Goal: Task Accomplishment & Management: Complete application form

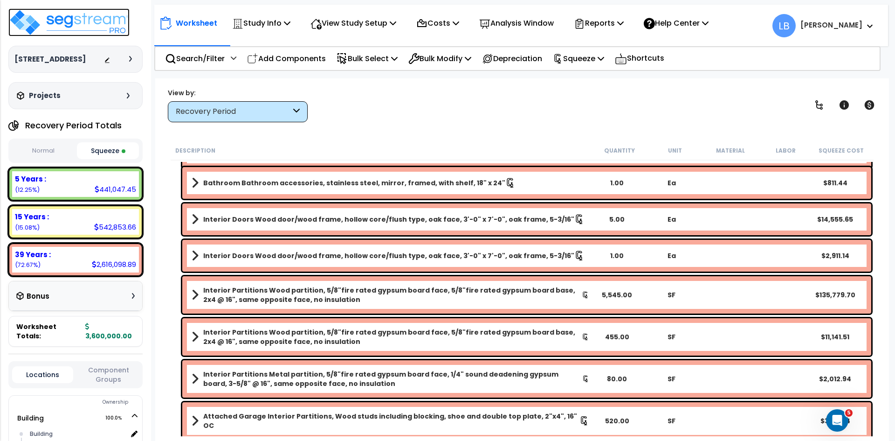
click at [88, 20] on img at bounding box center [68, 22] width 121 height 28
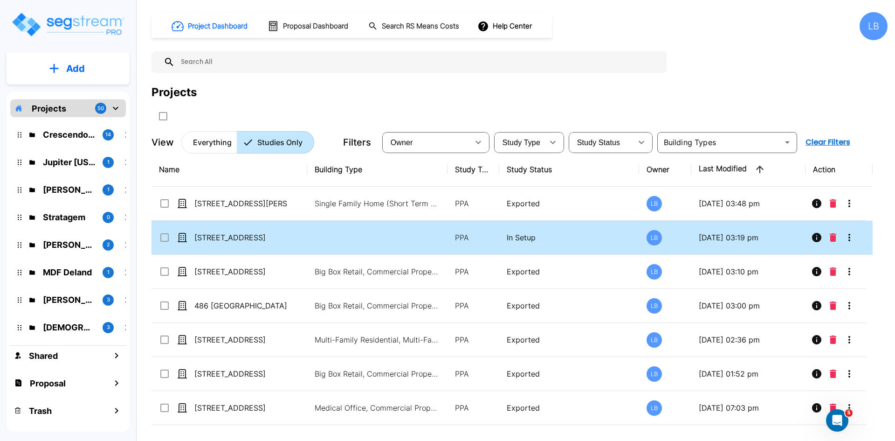
click at [289, 232] on div "[STREET_ADDRESS]" at bounding box center [229, 237] width 140 height 11
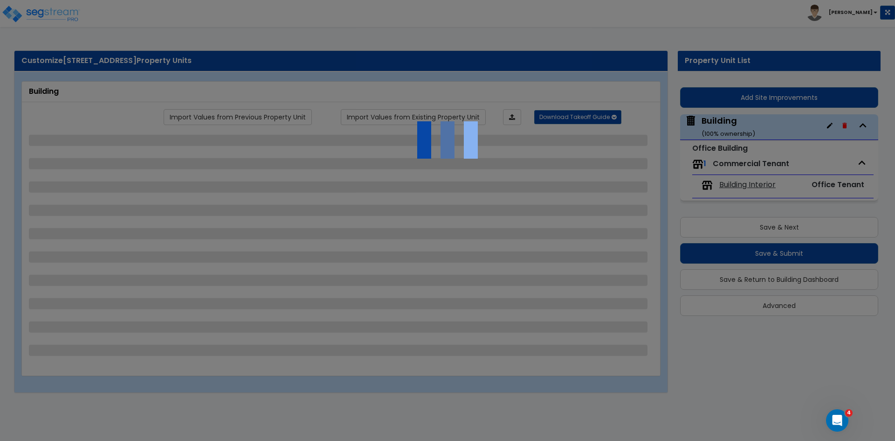
select select "7"
select select "1"
select select "2"
select select "1"
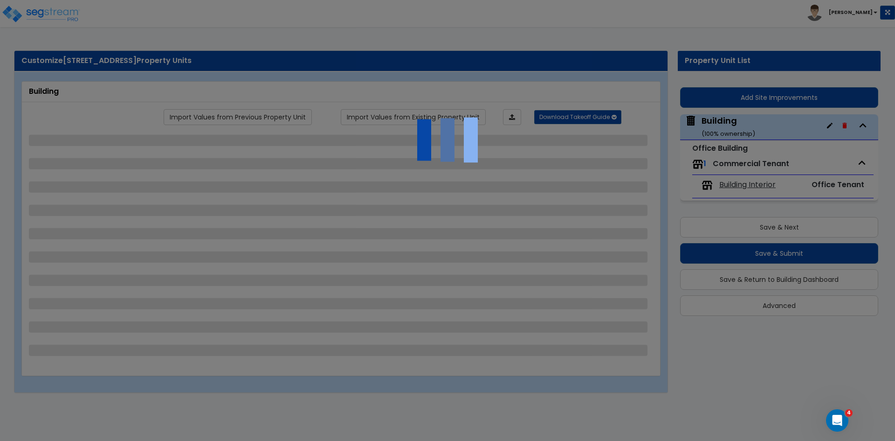
select select "2"
select select "1"
select select "2"
select select "1"
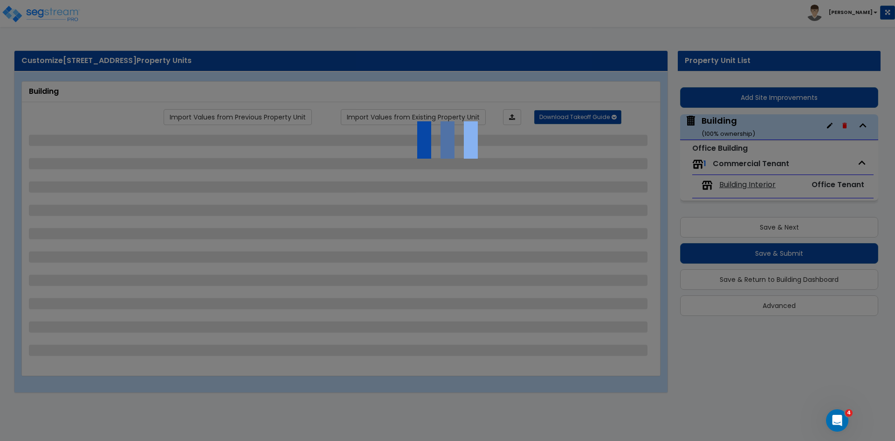
select select "2"
select select "3"
select select "5"
select select "3"
select select "1"
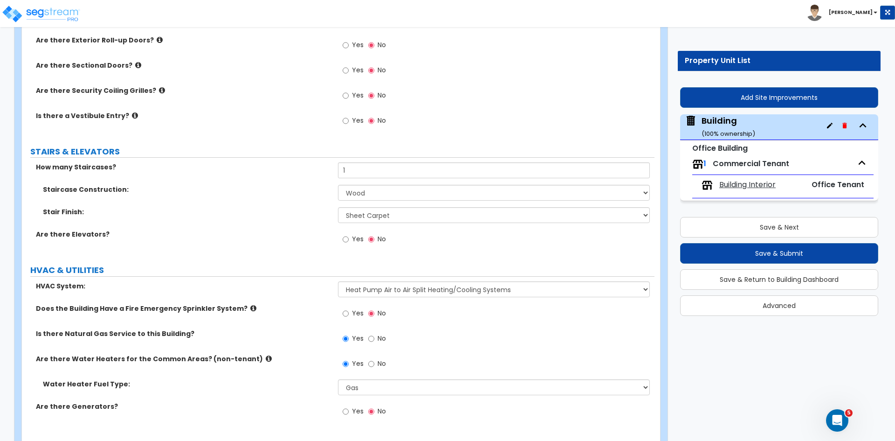
scroll to position [1396, 0]
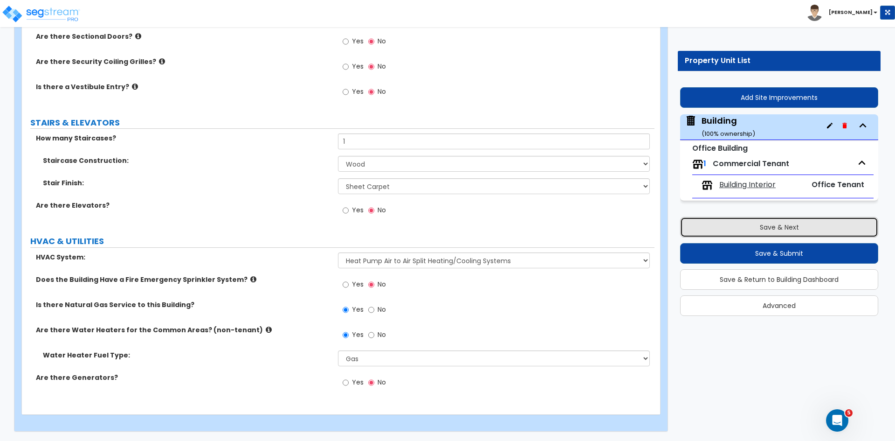
click at [764, 228] on button "Save & Next" at bounding box center [779, 227] width 198 height 21
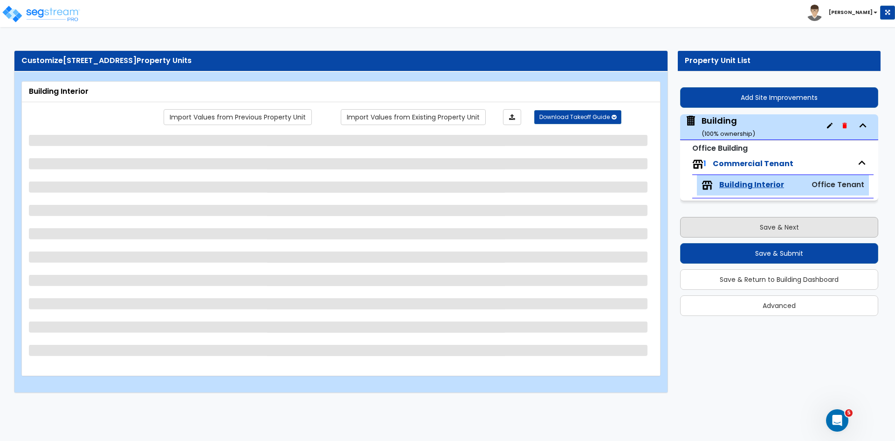
scroll to position [0, 0]
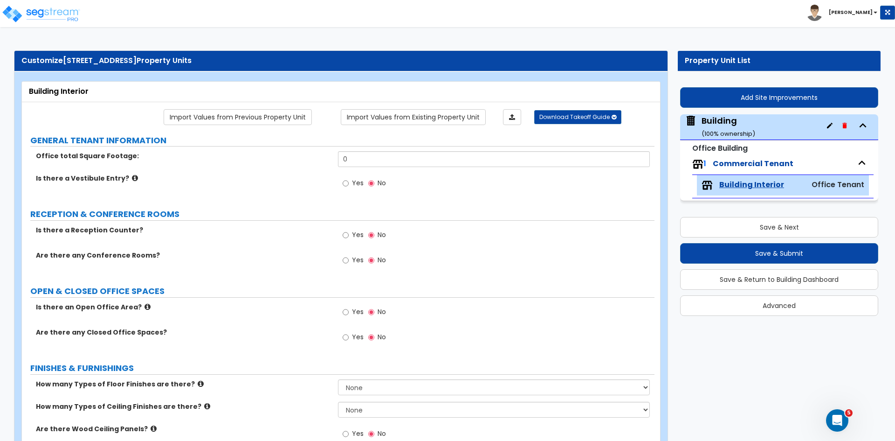
click at [111, 62] on span "[STREET_ADDRESS]" at bounding box center [100, 60] width 74 height 11
drag, startPoint x: 96, startPoint y: 63, endPoint x: 107, endPoint y: 63, distance: 11.2
click at [107, 63] on span "[STREET_ADDRESS]" at bounding box center [100, 60] width 74 height 11
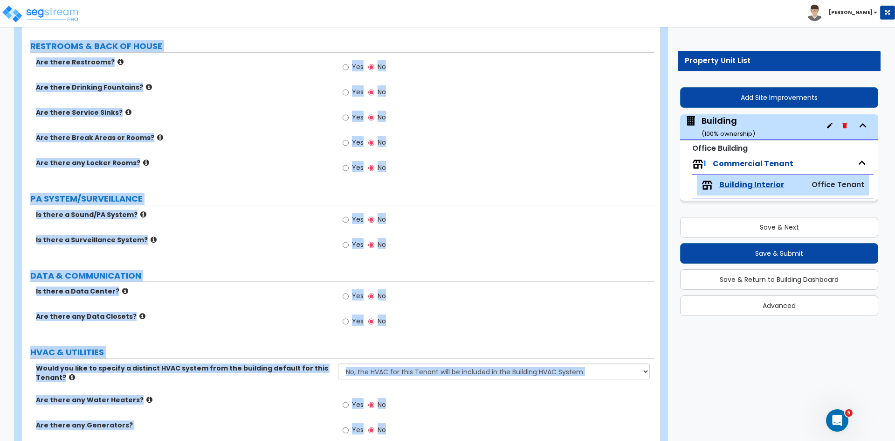
scroll to position [917, 0]
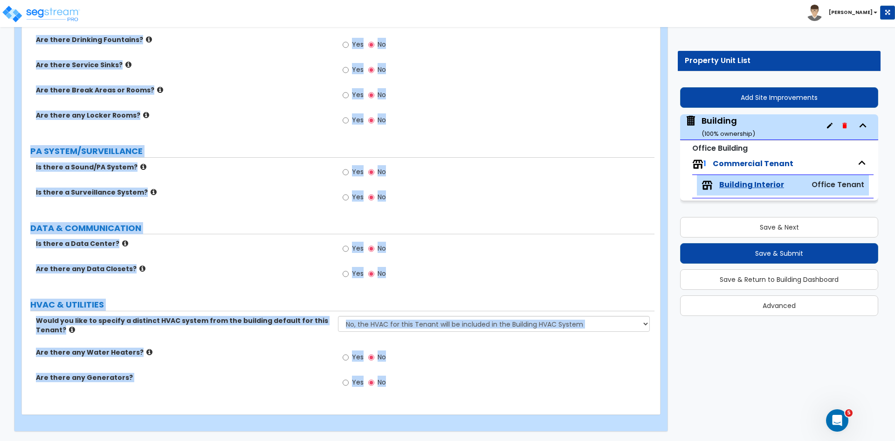
drag, startPoint x: 102, startPoint y: 62, endPoint x: 348, endPoint y: 462, distance: 469.6
copy div "ure Drive Property Units Building Interior Import Values from Previous Property…"
click at [236, 70] on div "Are there Service Sinks? Yes No" at bounding box center [338, 72] width 633 height 25
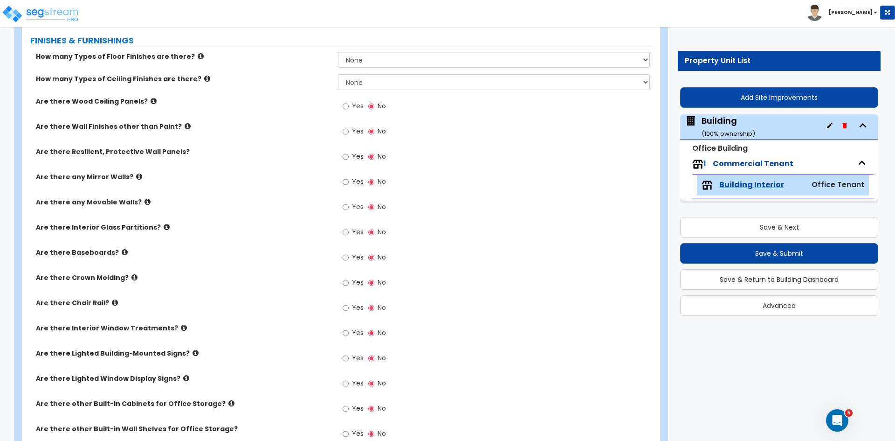
scroll to position [0, 0]
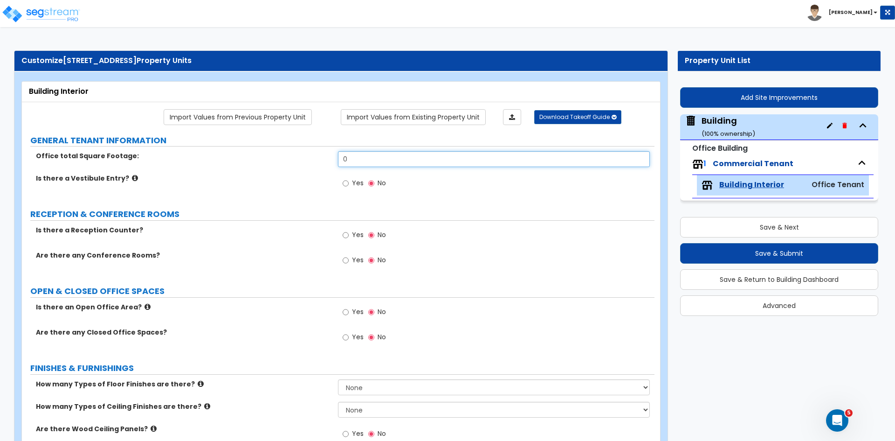
click at [371, 155] on input "0" at bounding box center [493, 159] width 311 height 16
click at [376, 156] on input "0" at bounding box center [493, 159] width 311 height 16
type input "5,528"
click at [344, 235] on input "Yes" at bounding box center [346, 235] width 6 height 10
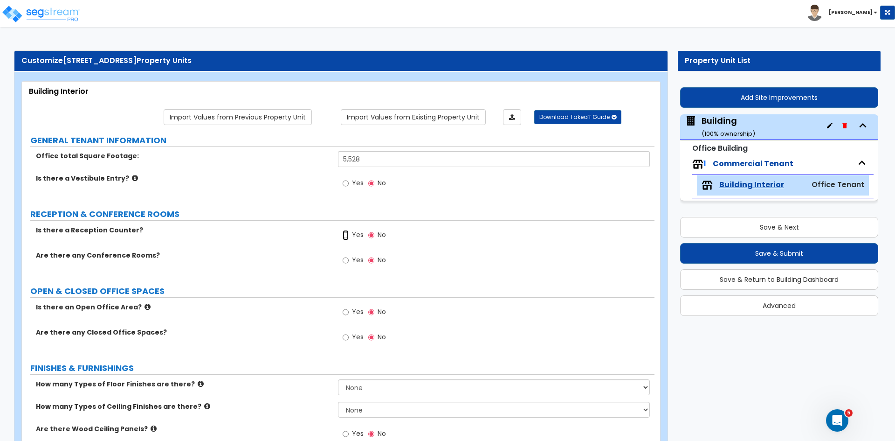
radio input "true"
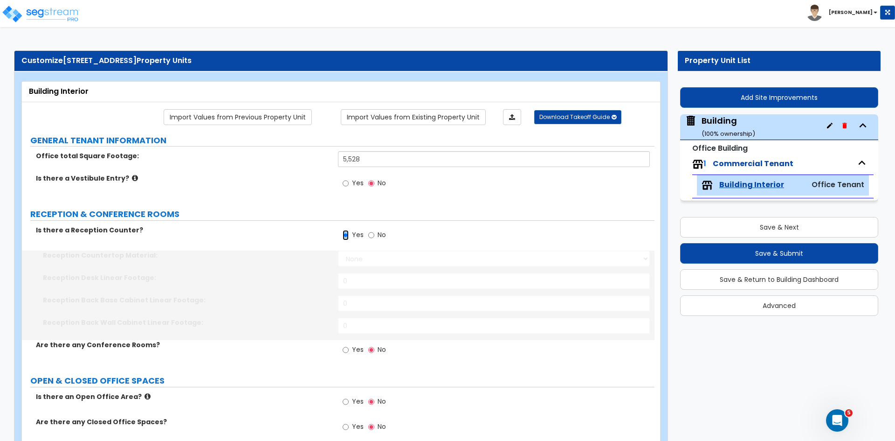
click at [344, 235] on input "Yes" at bounding box center [346, 235] width 6 height 10
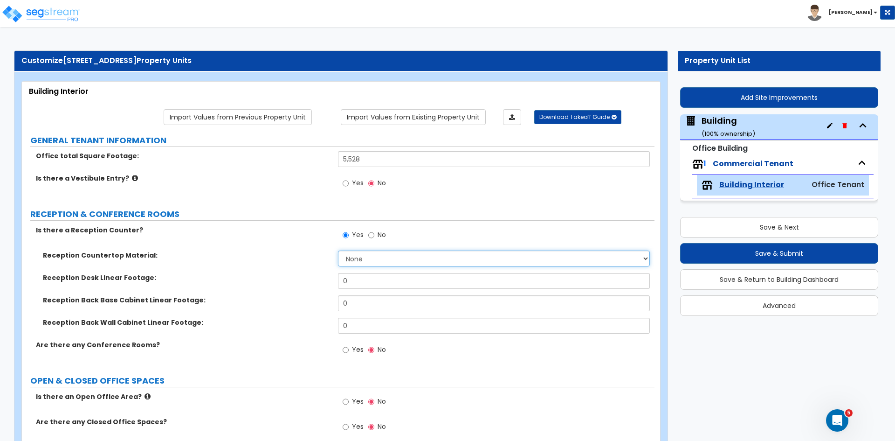
click at [366, 256] on select "None Plastic Laminate Solid Surface Stone Quartz Marble Tile Wood Stainless Ste…" at bounding box center [493, 258] width 311 height 16
click at [382, 257] on select "None Plastic Laminate Solid Surface Stone Quartz Marble Tile Wood Stainless Ste…" at bounding box center [493, 258] width 311 height 16
select select "2"
click at [338, 250] on select "None Plastic Laminate Solid Surface Stone Quartz Marble Tile Wood Stainless Ste…" at bounding box center [493, 258] width 311 height 16
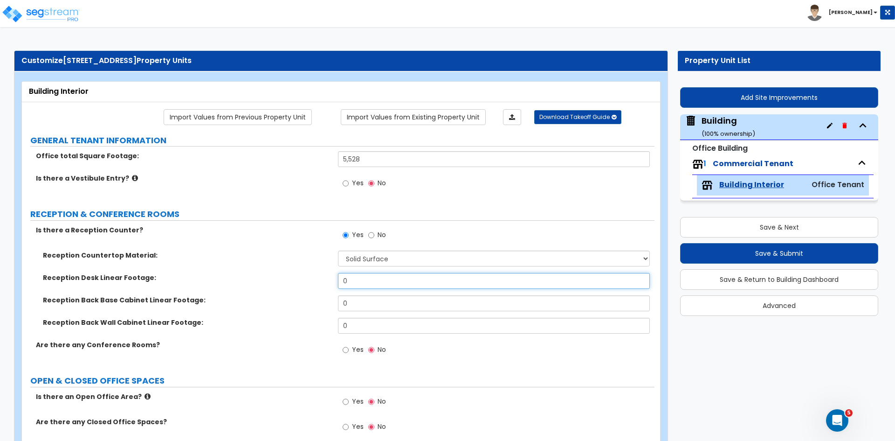
click at [361, 279] on input "0" at bounding box center [493, 281] width 311 height 16
type input "10"
click at [253, 280] on label "Reception Desk Linear Footage:" at bounding box center [187, 277] width 288 height 9
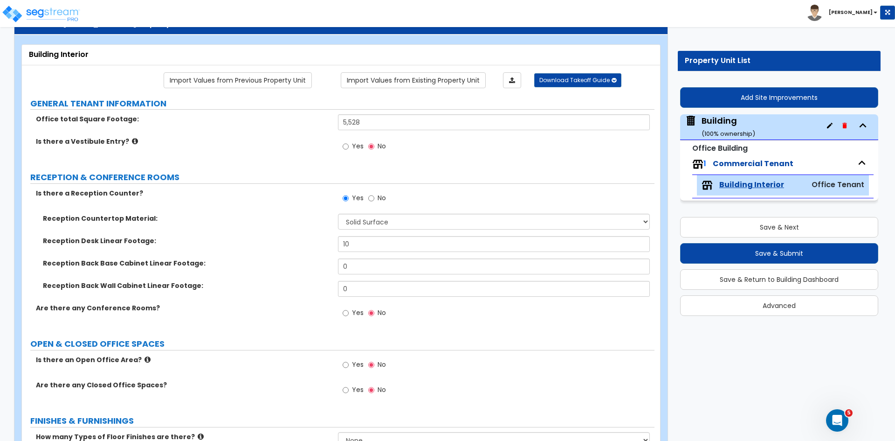
scroll to position [37, 0]
click at [344, 312] on input "Yes" at bounding box center [346, 312] width 6 height 10
radio input "true"
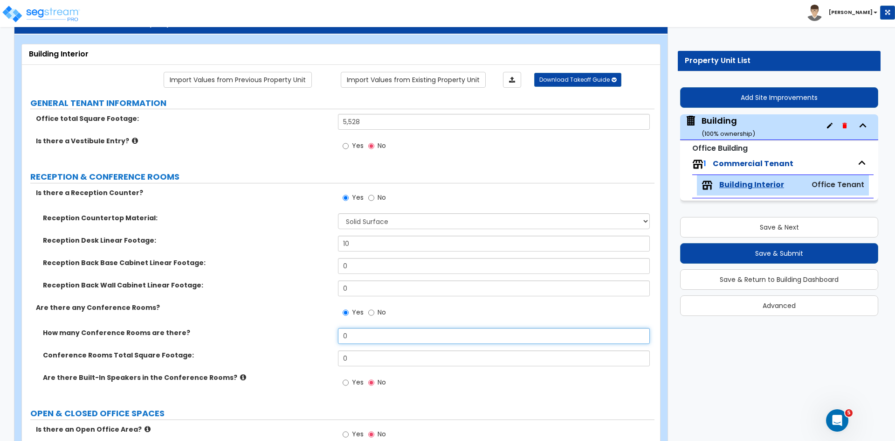
click at [353, 334] on input "0" at bounding box center [493, 336] width 311 height 16
type input "2"
click at [288, 317] on div "Are there any Conference Rooms? Yes No" at bounding box center [338, 315] width 633 height 25
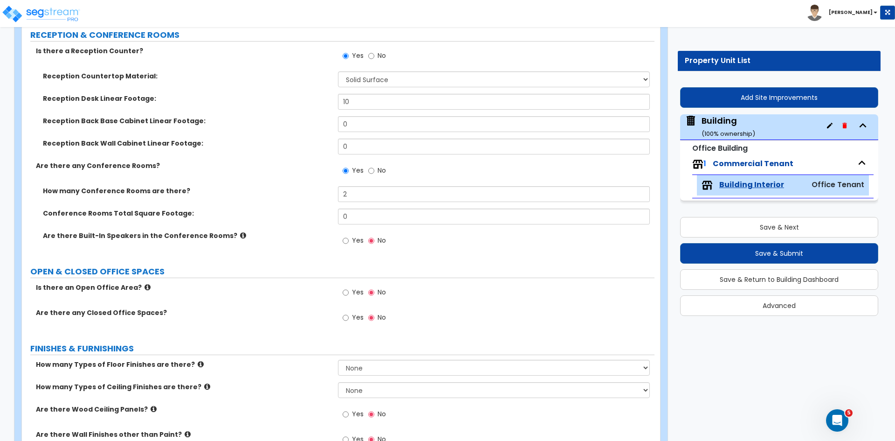
scroll to position [207, 0]
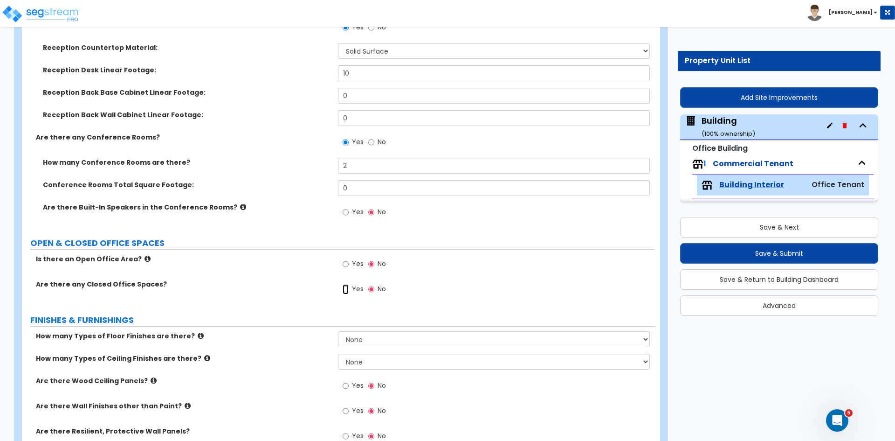
click at [346, 289] on input "Yes" at bounding box center [346, 289] width 6 height 10
radio input "true"
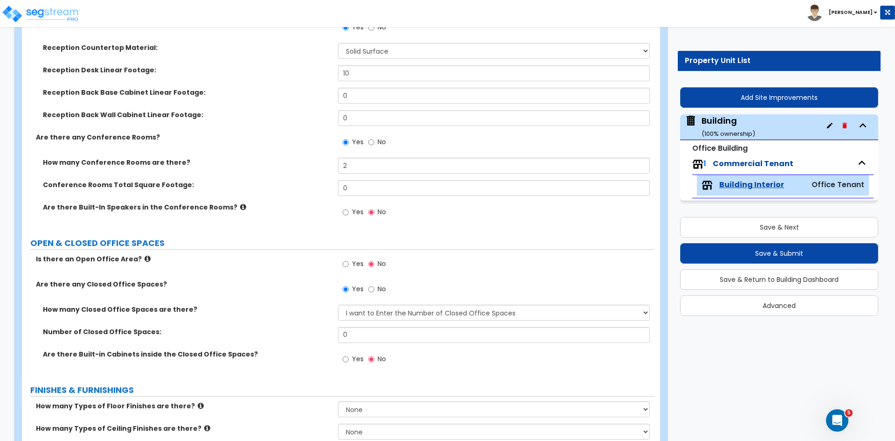
click at [302, 262] on label "Is there an Open Office Area?" at bounding box center [183, 258] width 295 height 9
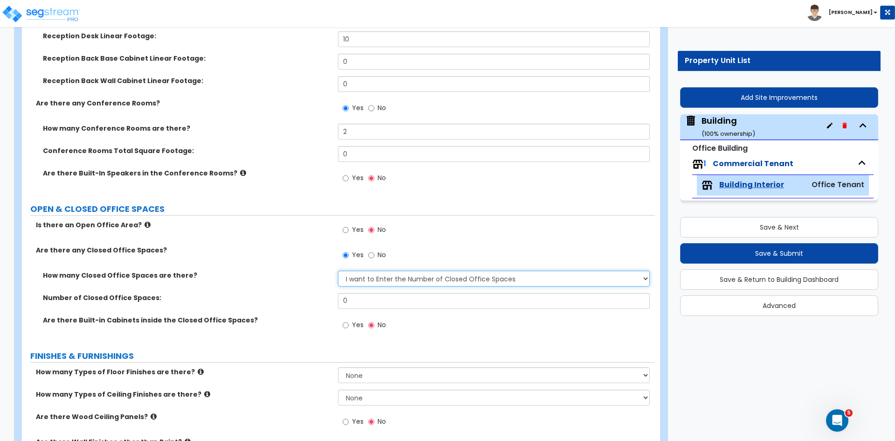
click at [363, 281] on select "I Don’t Know - Please Estimate for me I want to Enter the Number of Closed Offi…" at bounding box center [493, 278] width 311 height 16
select select "0"
click at [338, 270] on select "I Don’t Know - Please Estimate for me I want to Enter the Number of Closed Offi…" at bounding box center [493, 278] width 311 height 16
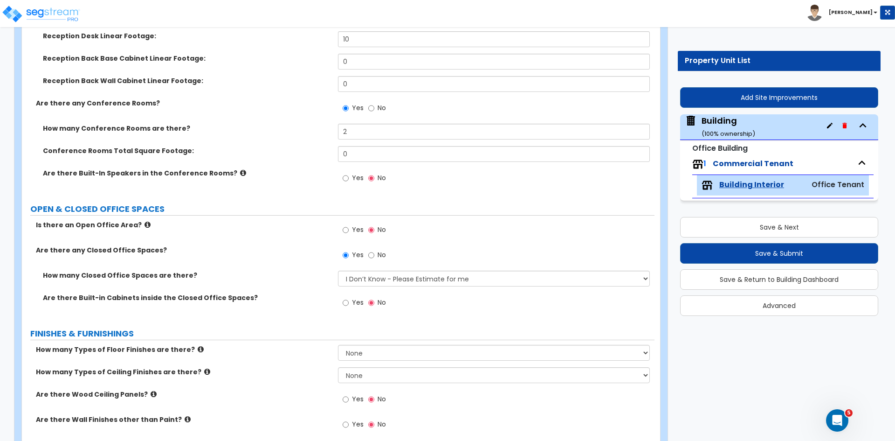
click at [322, 249] on label "Are there any Closed Office Spaces?" at bounding box center [183, 249] width 295 height 9
click at [310, 241] on div "Is there an Open Office Area? Yes No" at bounding box center [338, 232] width 633 height 25
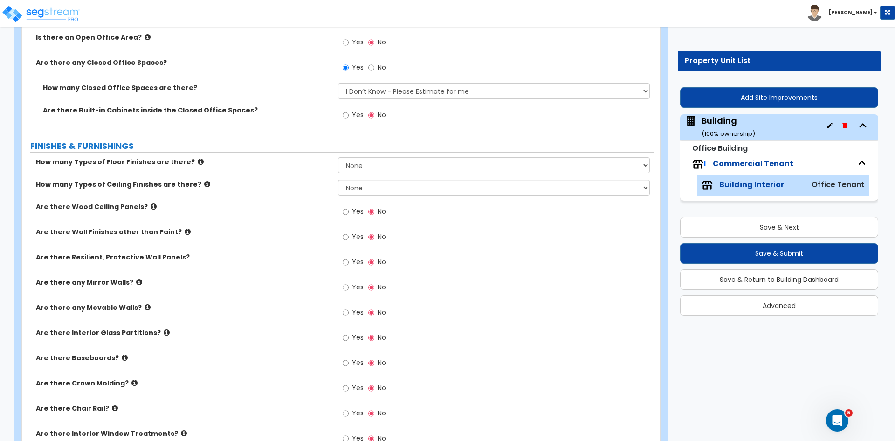
scroll to position [429, 0]
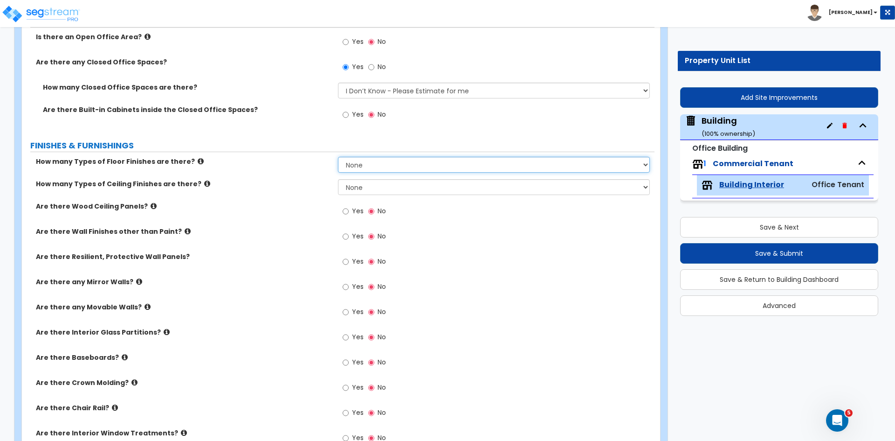
click at [370, 166] on select "None 1 2 3 4" at bounding box center [493, 165] width 311 height 16
click at [338, 157] on select "None 1 2 3 4" at bounding box center [493, 165] width 311 height 16
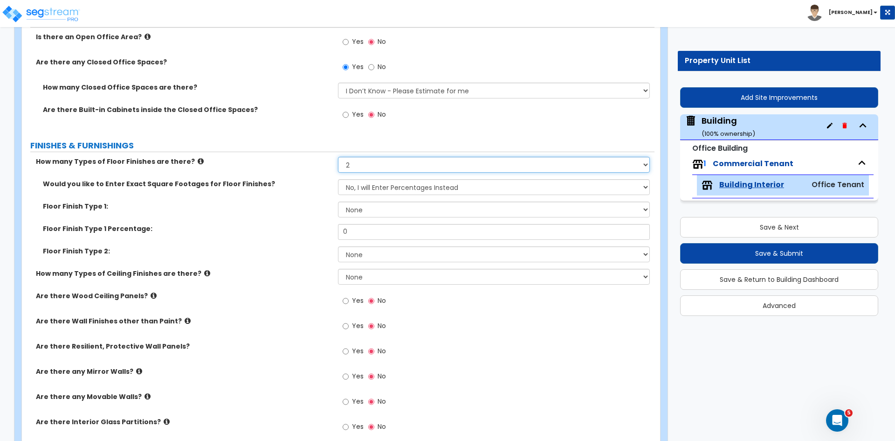
click at [366, 162] on select "None 1 2 3 4" at bounding box center [493, 165] width 311 height 16
select select "3"
click at [338, 157] on select "None 1 2 3 4" at bounding box center [493, 165] width 311 height 16
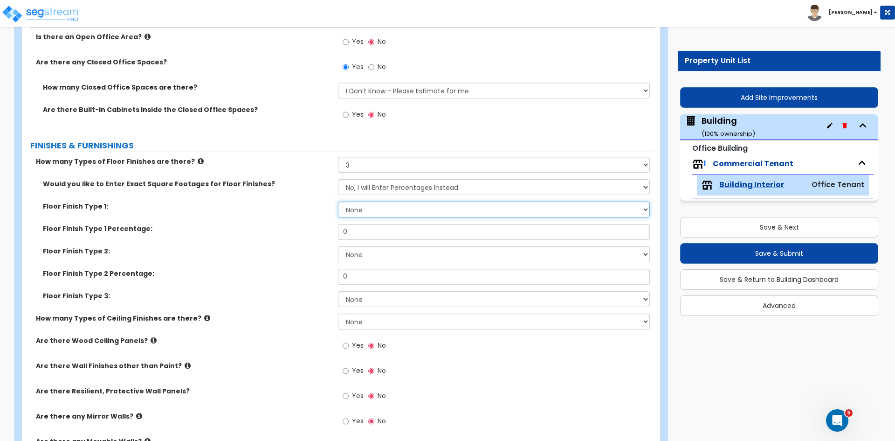
click at [365, 205] on select "None Tile Flooring Marble Flooring Hardwood Flooring Resilient Laminate Floorin…" at bounding box center [493, 209] width 311 height 16
select select "1"
click at [338, 201] on select "None Tile Flooring Marble Flooring Hardwood Flooring Resilient Laminate Floorin…" at bounding box center [493, 209] width 311 height 16
click at [364, 211] on select "None Tile Flooring Marble Flooring Hardwood Flooring Resilient Laminate Floorin…" at bounding box center [493, 209] width 311 height 16
click at [338, 201] on select "None Tile Flooring Marble Flooring Hardwood Flooring Resilient Laminate Floorin…" at bounding box center [493, 209] width 311 height 16
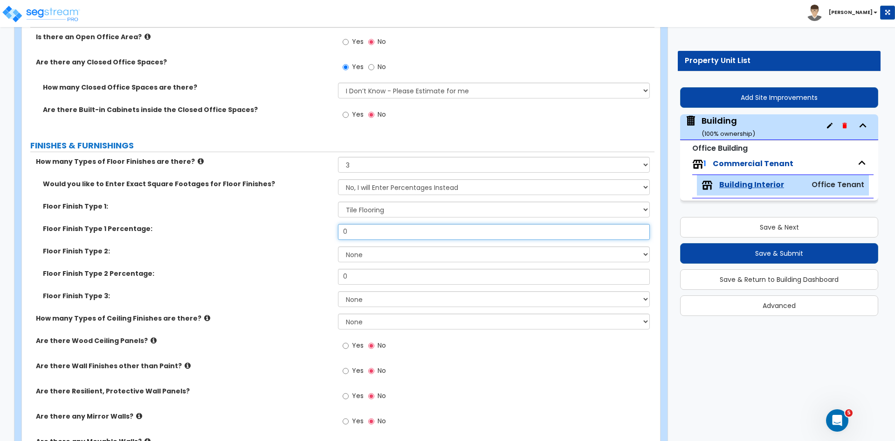
click at [360, 229] on input "0" at bounding box center [493, 232] width 311 height 16
type input "5"
click at [351, 251] on select "None Tile Flooring Marble Flooring Hardwood Flooring Resilient Laminate Floorin…" at bounding box center [493, 254] width 311 height 16
select select "5"
click at [338, 246] on select "None Tile Flooring Marble Flooring Hardwood Flooring Resilient Laminate Floorin…" at bounding box center [493, 254] width 311 height 16
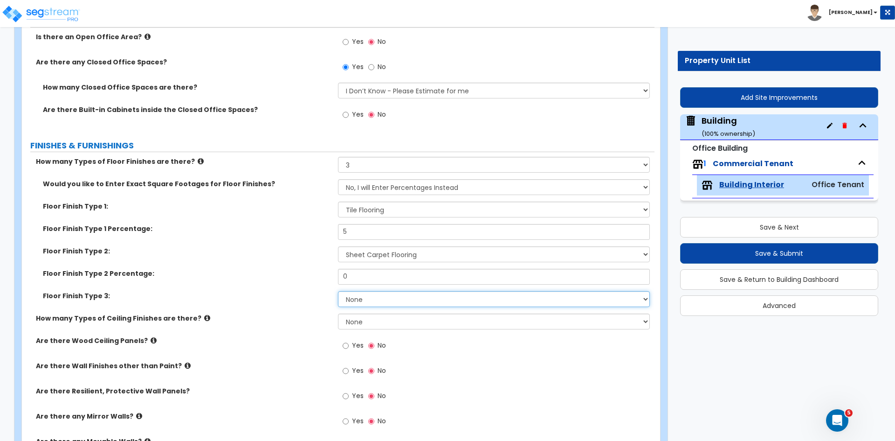
click at [362, 298] on select "None Tile Flooring Marble Flooring Hardwood Flooring Resilient Laminate Floorin…" at bounding box center [493, 299] width 311 height 16
select select "7"
click at [338, 291] on select "None Tile Flooring Marble Flooring Hardwood Flooring Resilient Laminate Floorin…" at bounding box center [493, 299] width 311 height 16
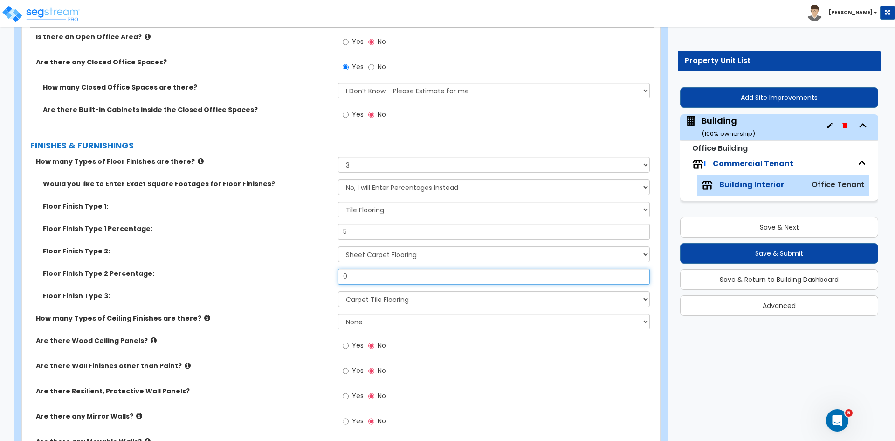
click at [359, 276] on input "0" at bounding box center [493, 277] width 311 height 16
type input "45"
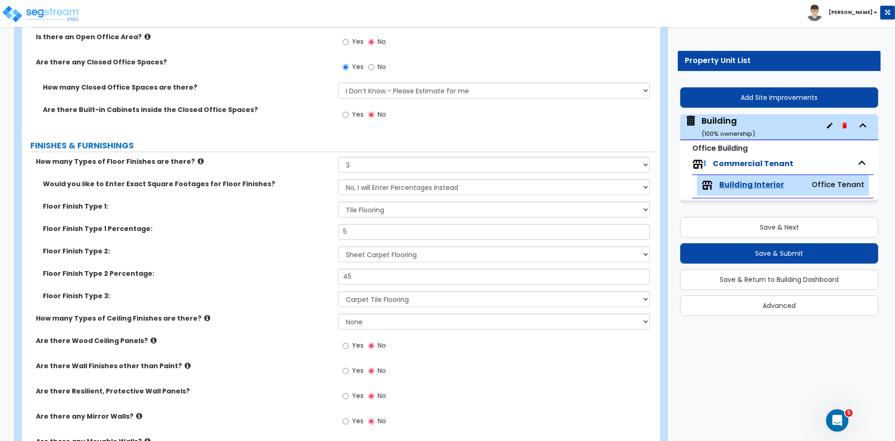
click at [316, 267] on div "Floor Finish Type 2: None Tile Flooring Marble Flooring Hardwood Flooring Resil…" at bounding box center [338, 257] width 633 height 22
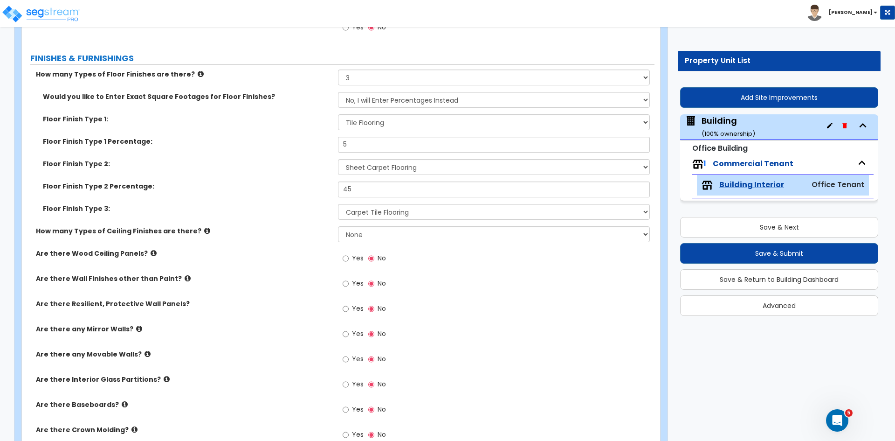
scroll to position [517, 0]
click at [362, 234] on select "None 1 2 3" at bounding box center [493, 234] width 311 height 16
select select "2"
click at [338, 226] on select "None 1 2 3" at bounding box center [493, 234] width 311 height 16
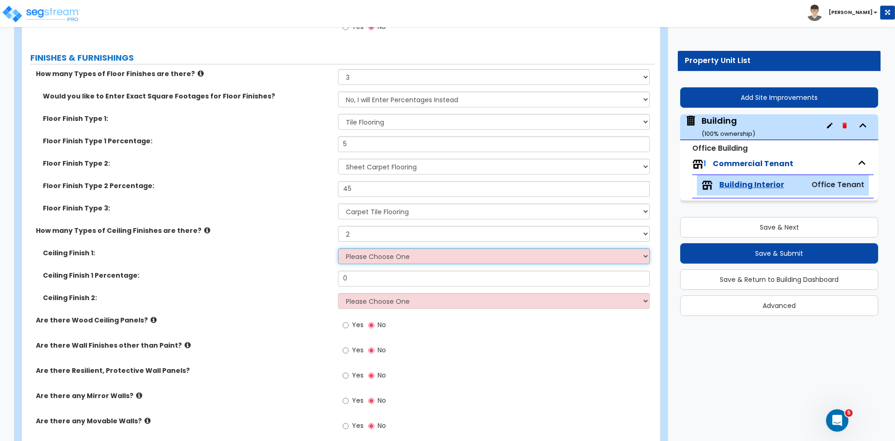
click at [358, 253] on select "Please Choose One Drop Ceiling Open Ceiling Drywall Ceiling" at bounding box center [493, 256] width 311 height 16
select select "1"
click at [338, 248] on select "Please Choose One Drop Ceiling Open Ceiling Drywall Ceiling" at bounding box center [493, 256] width 311 height 16
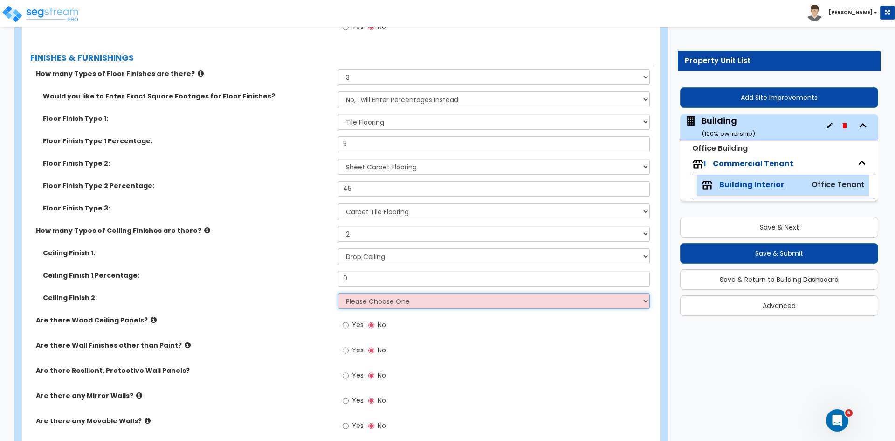
click at [371, 297] on select "Please Choose One Drop Ceiling Open Ceiling Drywall Ceiling" at bounding box center [493, 301] width 311 height 16
select select "3"
click at [338, 293] on select "Please Choose One Drop Ceiling Open Ceiling Drywall Ceiling" at bounding box center [493, 301] width 311 height 16
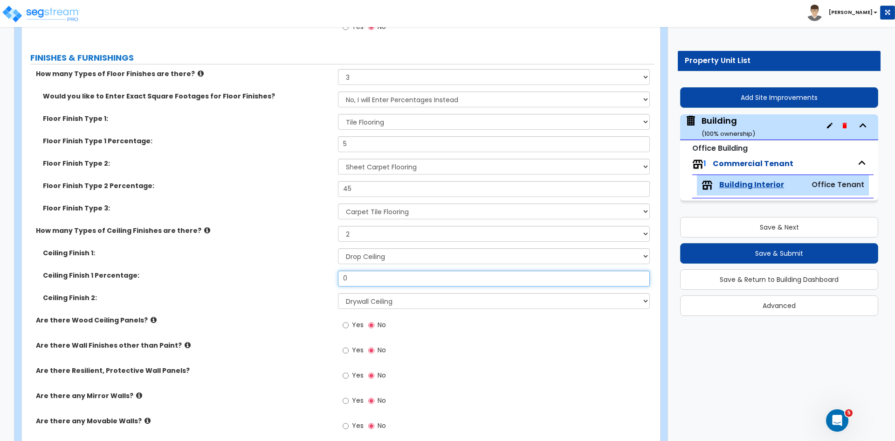
click at [357, 282] on input "0" at bounding box center [493, 278] width 311 height 16
type input "60"
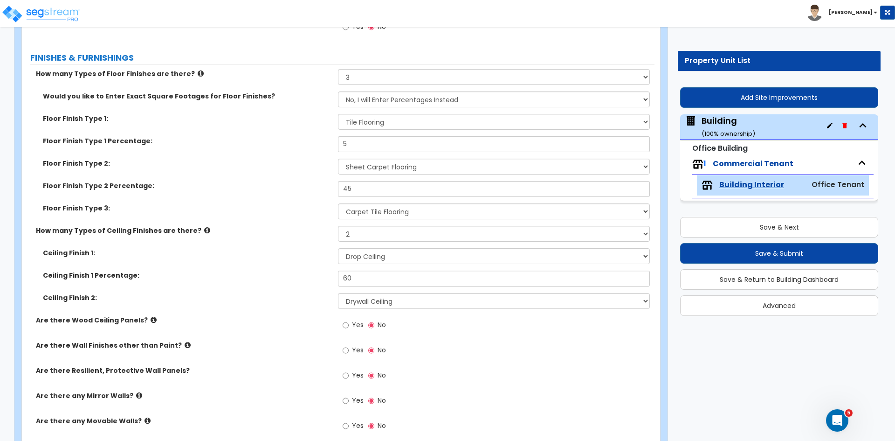
click at [307, 263] on div "Ceiling Finish 1: Please Choose One Drop Ceiling Open Ceiling Drywall Ceiling" at bounding box center [338, 259] width 633 height 22
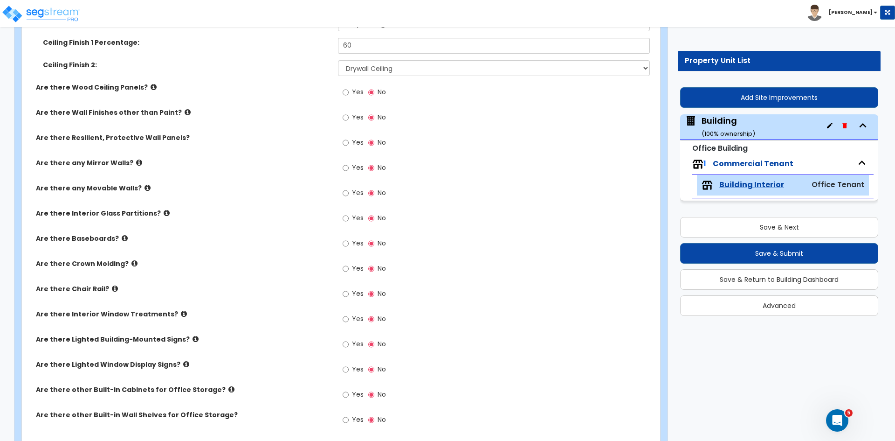
scroll to position [750, 0]
click at [347, 243] on input "Yes" at bounding box center [346, 243] width 6 height 10
radio input "true"
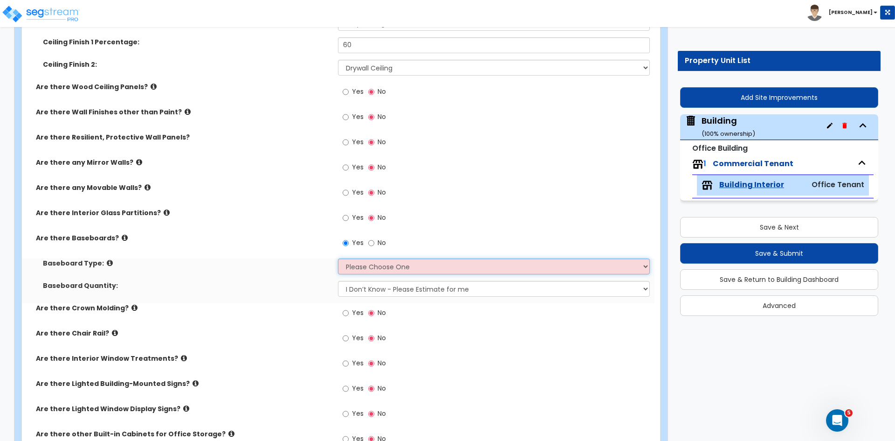
click at [356, 269] on select "Please Choose One Wood Vinyl Carpet Tile" at bounding box center [493, 266] width 311 height 16
select select "1"
click at [338, 258] on select "Please Choose One Wood Vinyl Carpet Tile" at bounding box center [493, 266] width 311 height 16
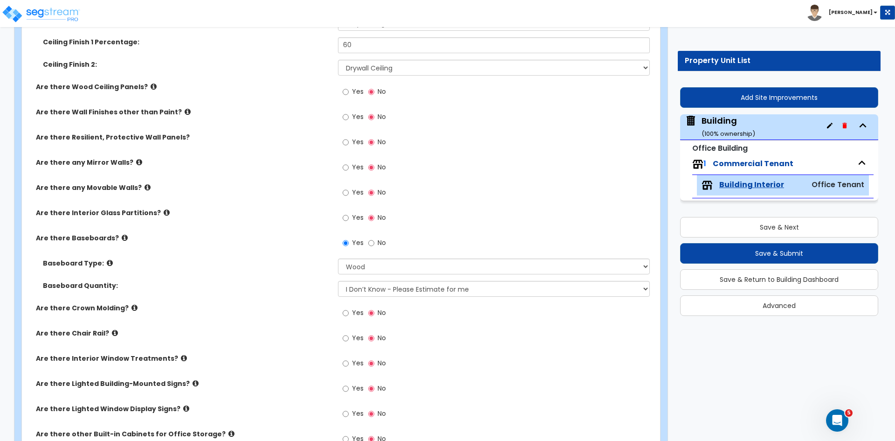
click at [297, 270] on div "Baseboard Type: Please Choose One Wood Vinyl Carpet Tile" at bounding box center [338, 269] width 633 height 22
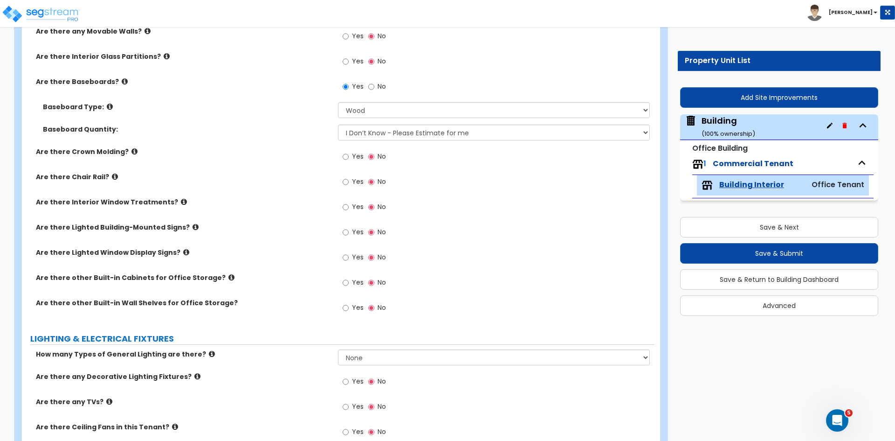
scroll to position [907, 0]
click at [345, 204] on input "Yes" at bounding box center [346, 206] width 6 height 10
radio input "true"
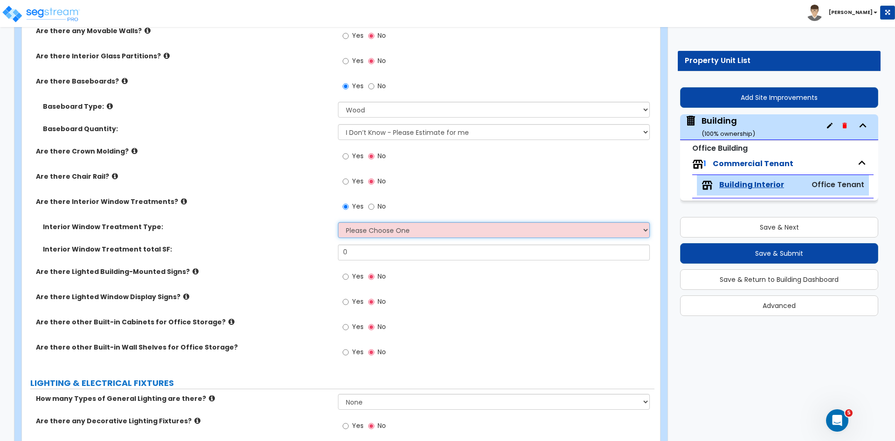
click at [354, 227] on select "Please Choose One Vertical Blinds Window Shades Venetian Blinds Wood Shutters" at bounding box center [493, 230] width 311 height 16
select select "3"
click at [338, 222] on select "Please Choose One Vertical Blinds Window Shades Venetian Blinds Wood Shutters" at bounding box center [493, 230] width 311 height 16
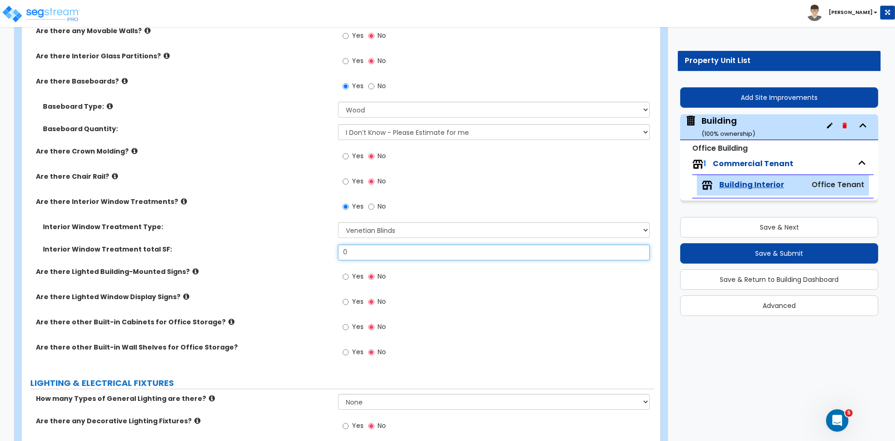
click at [358, 253] on input "0" at bounding box center [493, 252] width 311 height 16
type input "144"
click at [308, 252] on label "Interior Window Treatment total SF:" at bounding box center [187, 248] width 288 height 9
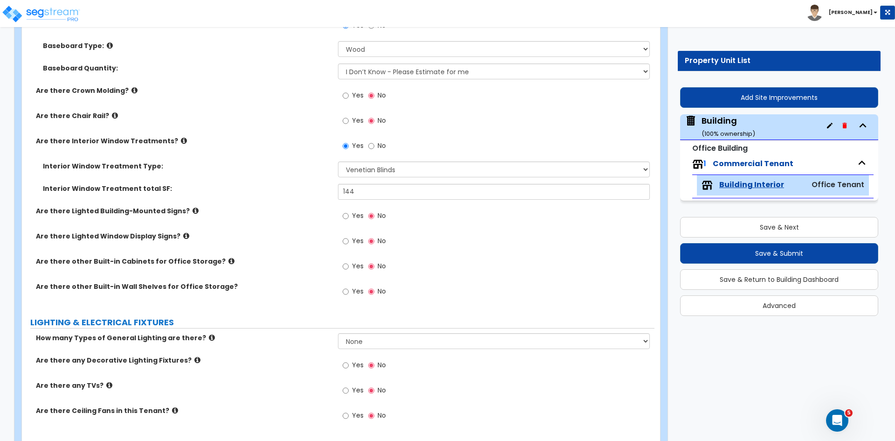
scroll to position [968, 0]
click at [313, 246] on div "Are there Lighted Window Display Signs? Yes No" at bounding box center [338, 242] width 633 height 25
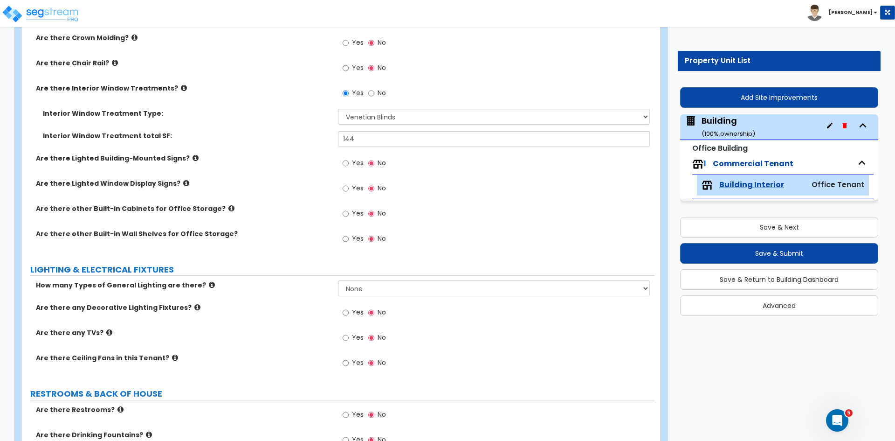
scroll to position [1059, 0]
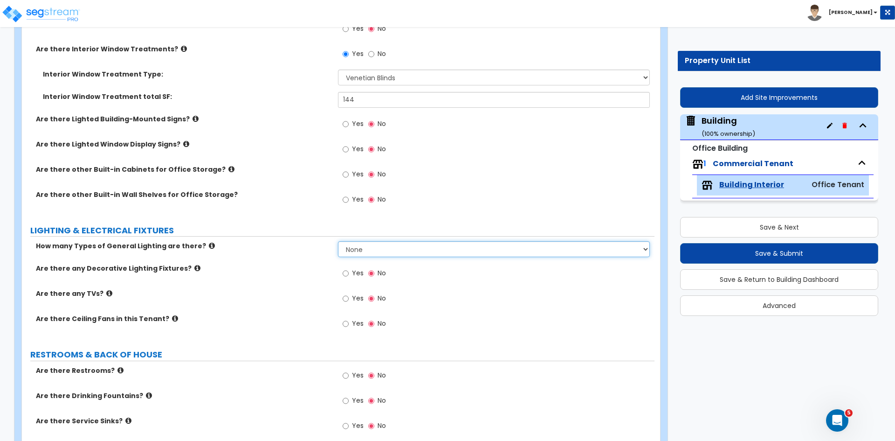
click at [360, 253] on select "None 1 2 3" at bounding box center [493, 249] width 311 height 16
select select "2"
click at [338, 241] on select "None 1 2 3" at bounding box center [493, 249] width 311 height 16
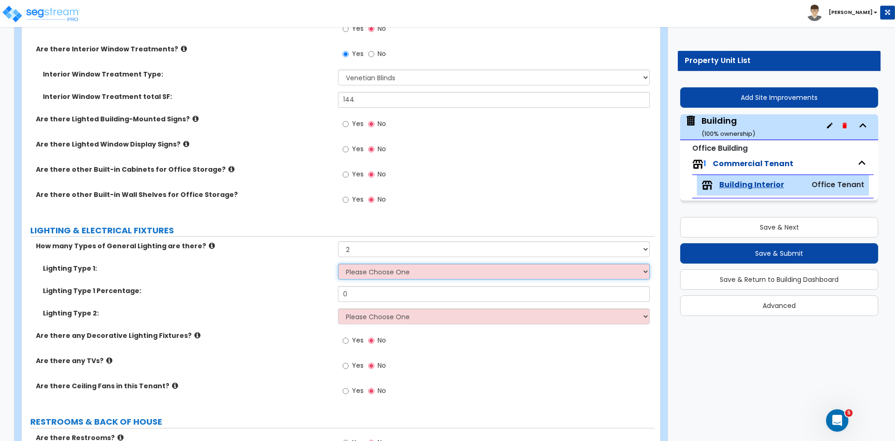
click at [360, 272] on select "Please Choose One LED Surface-Mounted LED Recessed Fluorescent Surface-Mounted …" at bounding box center [493, 271] width 311 height 16
select select "4"
click at [338, 263] on select "Please Choose One LED Surface-Mounted LED Recessed Fluorescent Surface-Mounted …" at bounding box center [493, 271] width 311 height 16
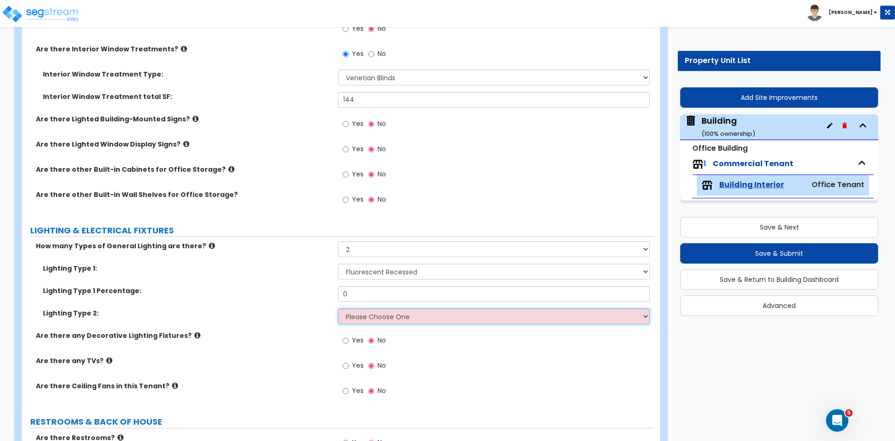
click at [382, 319] on select "Please Choose One LED Surface-Mounted LED Recessed Fluorescent Surface-Mounted …" at bounding box center [493, 316] width 311 height 16
select select "5"
click at [338, 308] on select "Please Choose One LED Surface-Mounted LED Recessed Fluorescent Surface-Mounted …" at bounding box center [493, 316] width 311 height 16
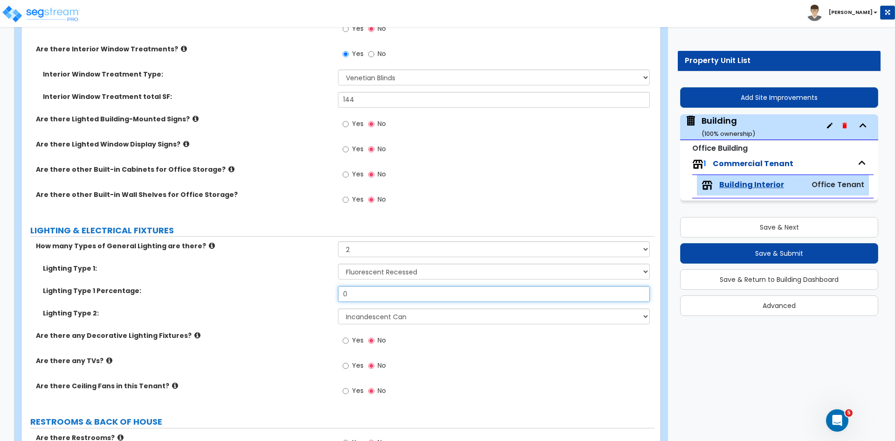
click at [364, 296] on input "0" at bounding box center [493, 294] width 311 height 16
type input "60"
click at [301, 290] on label "Lighting Type 1 Percentage:" at bounding box center [187, 290] width 288 height 9
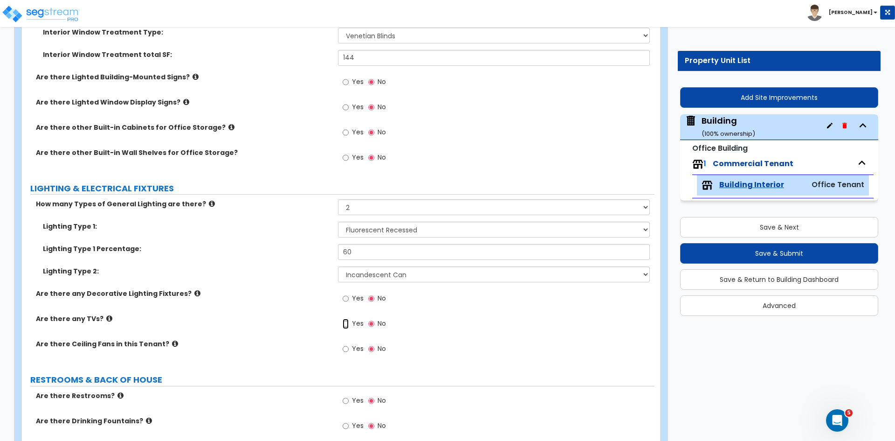
click at [344, 323] on input "Yes" at bounding box center [346, 323] width 6 height 10
radio input "true"
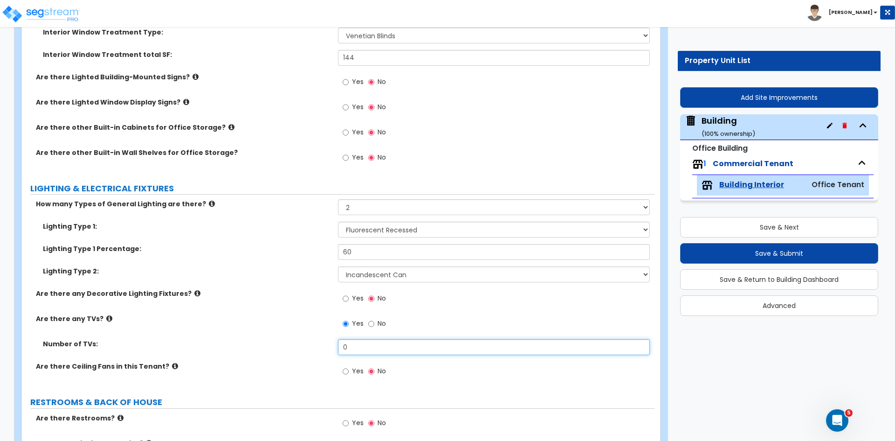
click at [358, 347] on input "0" at bounding box center [493, 347] width 311 height 16
type input "2"
click at [314, 331] on div "Are there any TVs? Yes No" at bounding box center [338, 326] width 633 height 25
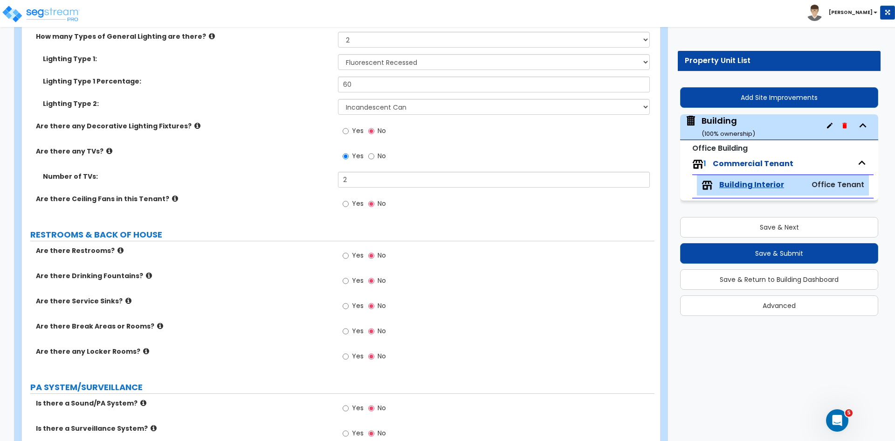
scroll to position [1269, 0]
click at [345, 256] on input "Yes" at bounding box center [346, 255] width 6 height 10
radio input "true"
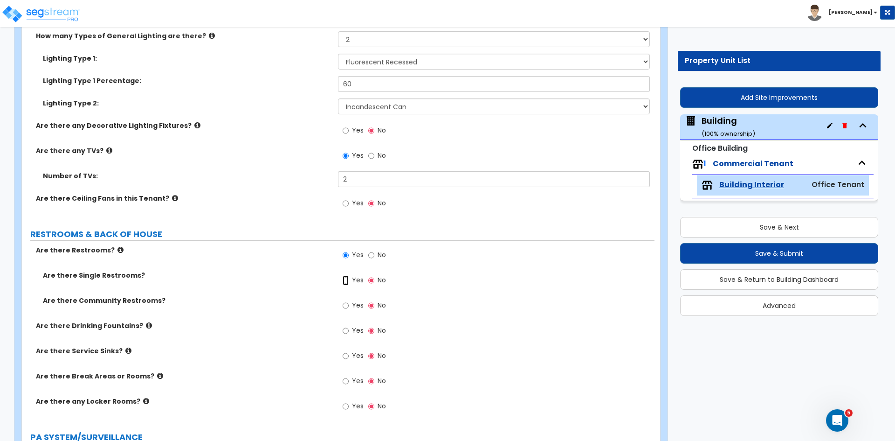
click at [346, 282] on input "Yes" at bounding box center [346, 280] width 6 height 10
radio input "true"
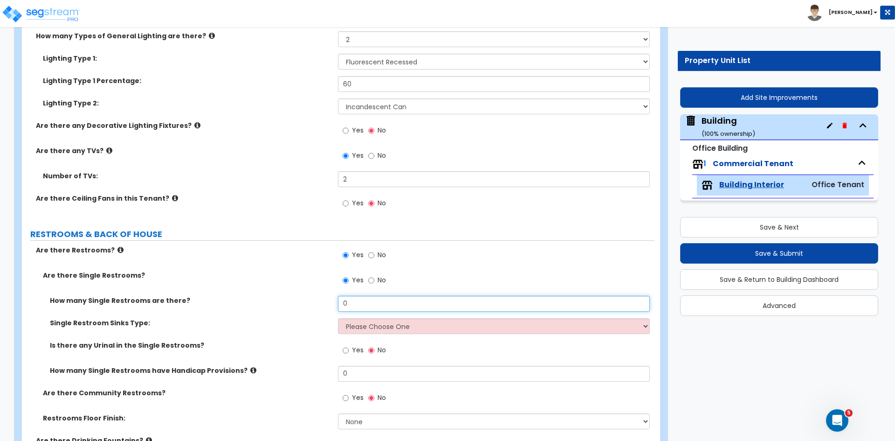
click at [350, 303] on input "0" at bounding box center [493, 304] width 311 height 16
type input "3"
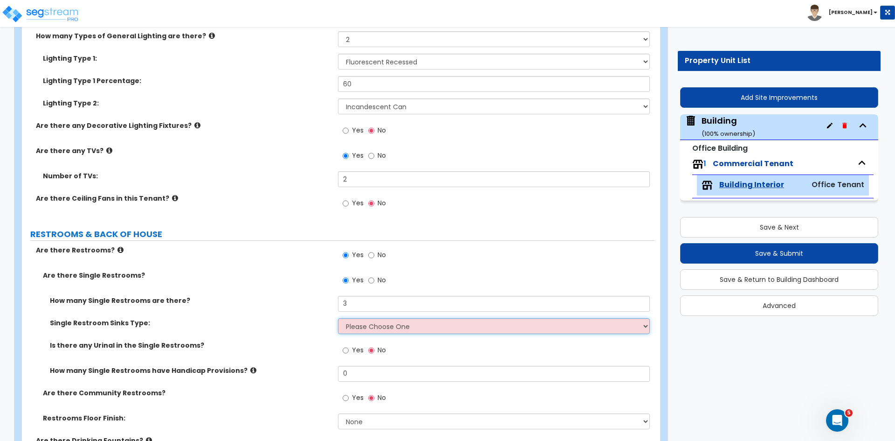
click at [360, 324] on select "Please Choose One Wall-mounted Vanity-mounted" at bounding box center [493, 326] width 311 height 16
select select "1"
click at [338, 318] on select "Please Choose One Wall-mounted Vanity-mounted" at bounding box center [493, 326] width 311 height 16
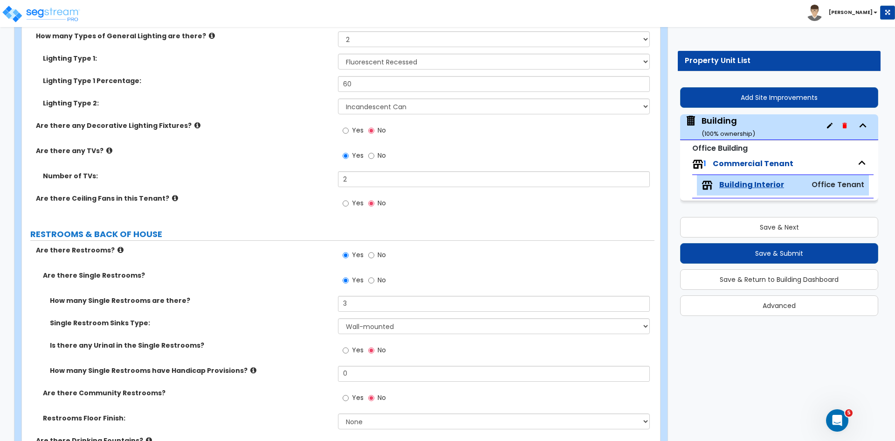
click at [304, 311] on div "How many Single Restrooms are there? 3" at bounding box center [338, 307] width 633 height 22
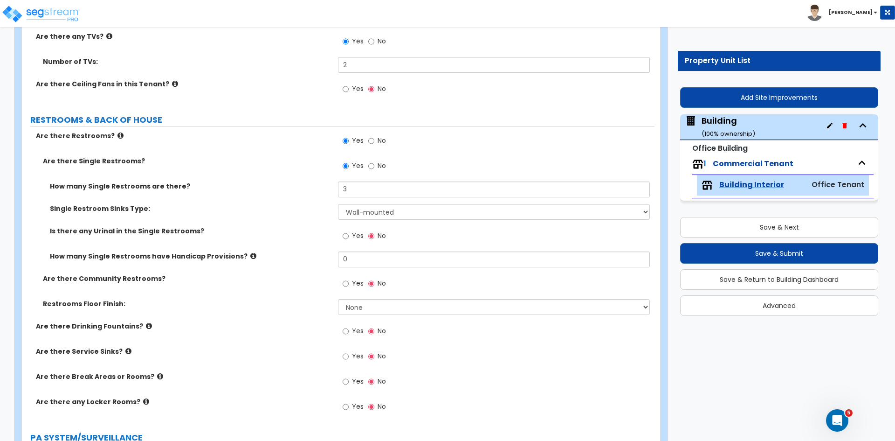
scroll to position [1389, 0]
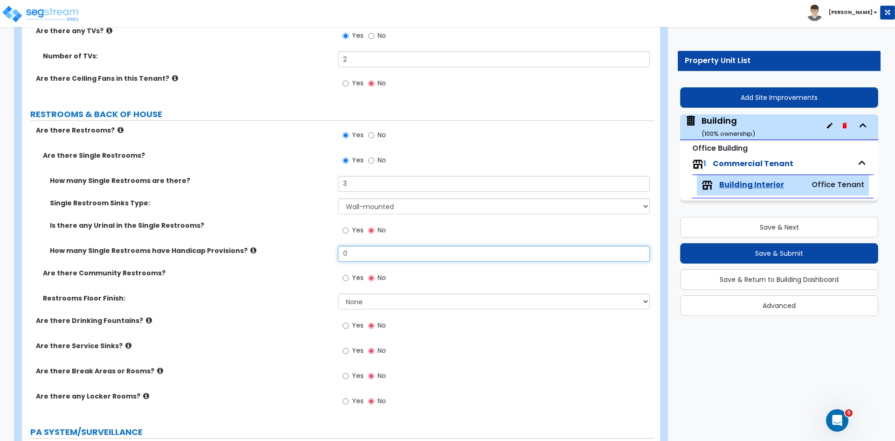
click at [356, 253] on input "0" at bounding box center [493, 254] width 311 height 16
type input "3"
click at [284, 261] on div "How many Single Restrooms have Handicap Provisions? 3" at bounding box center [338, 257] width 633 height 22
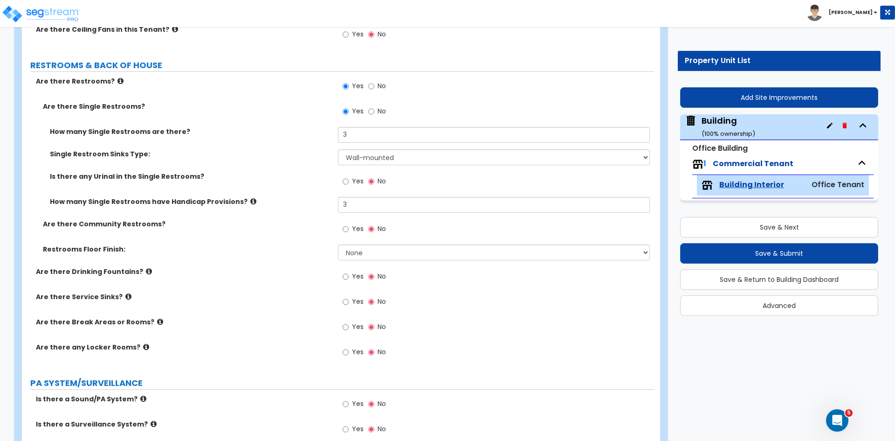
scroll to position [1438, 0]
click at [345, 252] on select "None Tile Flooring Resilient Laminate Flooring VCT Flooring Sheet Vinyl Flooring" at bounding box center [493, 252] width 311 height 16
select select "1"
click at [338, 244] on select "None Tile Flooring Resilient Laminate Flooring VCT Flooring Sheet Vinyl Flooring" at bounding box center [493, 252] width 311 height 16
click at [301, 255] on div "Restrooms Floor Finish: None Tile Flooring Resilient Laminate Flooring VCT Floo…" at bounding box center [338, 255] width 633 height 22
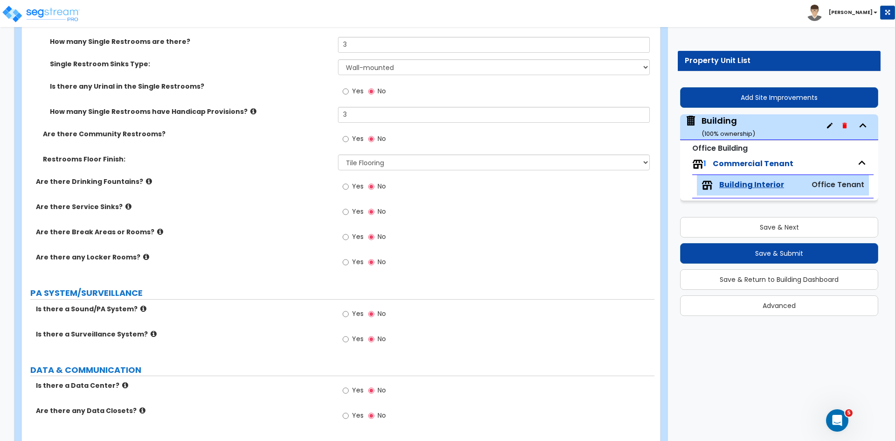
scroll to position [1529, 0]
click at [344, 234] on input "Yes" at bounding box center [346, 236] width 6 height 10
radio input "true"
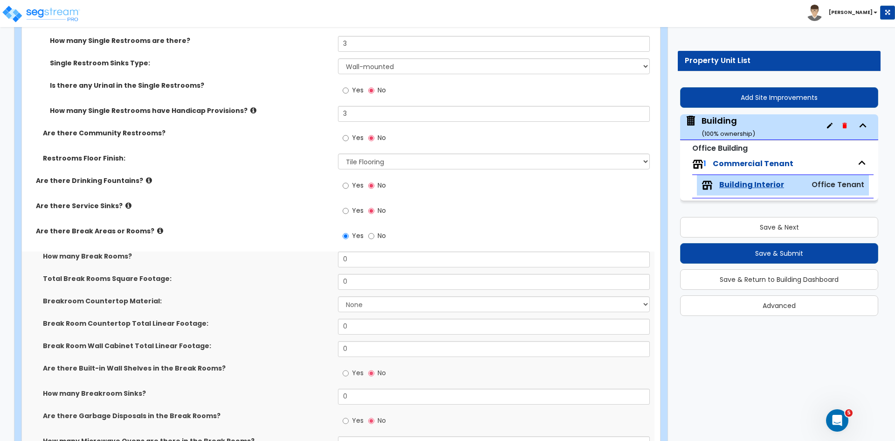
click at [277, 206] on label "Are there Service Sinks?" at bounding box center [183, 205] width 295 height 9
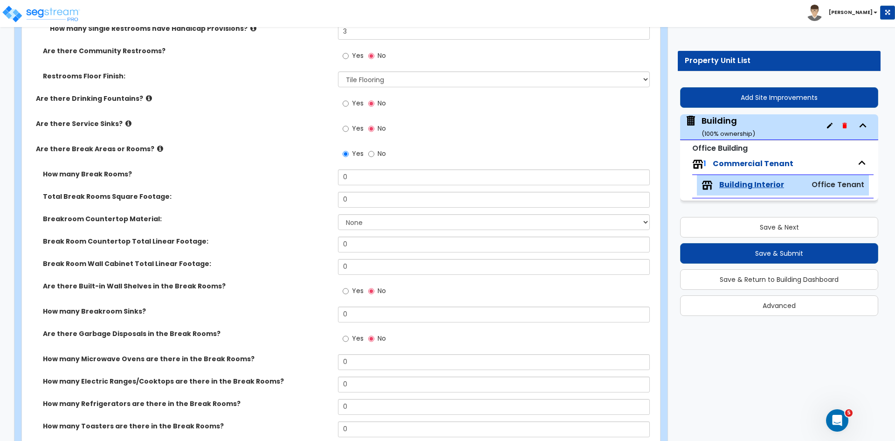
scroll to position [1622, 0]
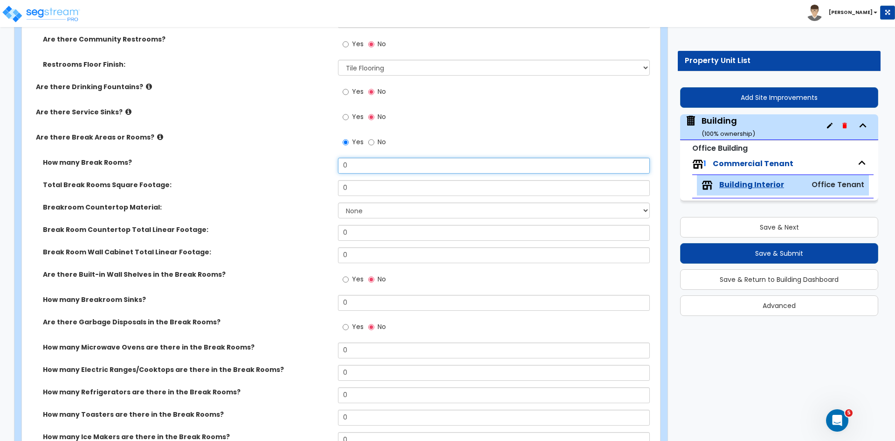
click at [355, 165] on input "0" at bounding box center [493, 166] width 311 height 16
type input "2"
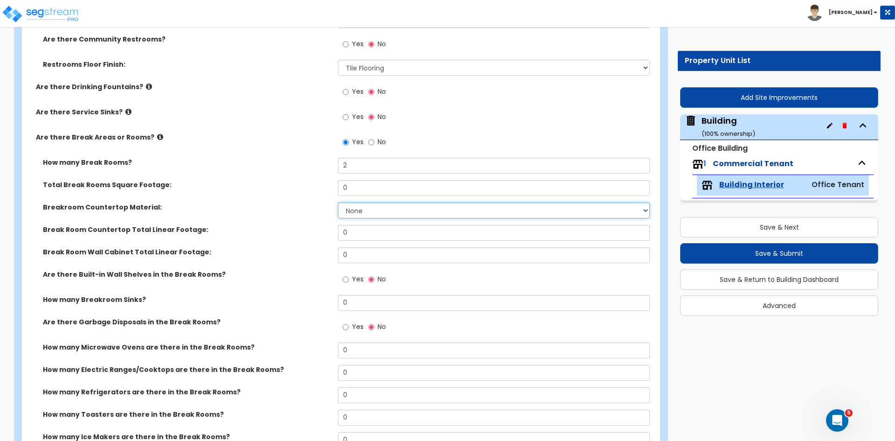
click at [352, 210] on select "None Plastic Laminate Solid Surface Stone Quartz Marble Tile Wood Stainless Ste…" at bounding box center [493, 210] width 311 height 16
click at [362, 208] on select "None Plastic Laminate Solid Surface Stone Quartz Marble Tile Wood Stainless Ste…" at bounding box center [493, 210] width 311 height 16
select select "1"
click at [338, 202] on select "None Plastic Laminate Solid Surface Stone Quartz Marble Tile Wood Stainless Ste…" at bounding box center [493, 210] width 311 height 16
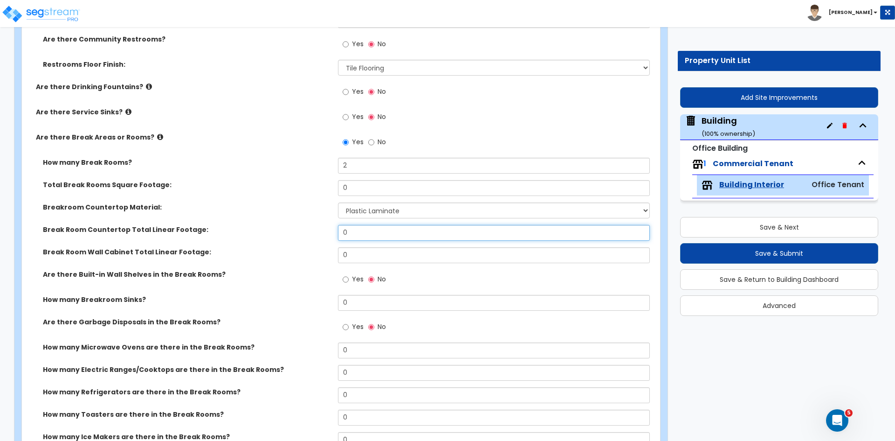
click at [387, 236] on input "0" at bounding box center [493, 233] width 311 height 16
type input "21"
click at [374, 251] on input "0" at bounding box center [493, 255] width 311 height 16
type input "21"
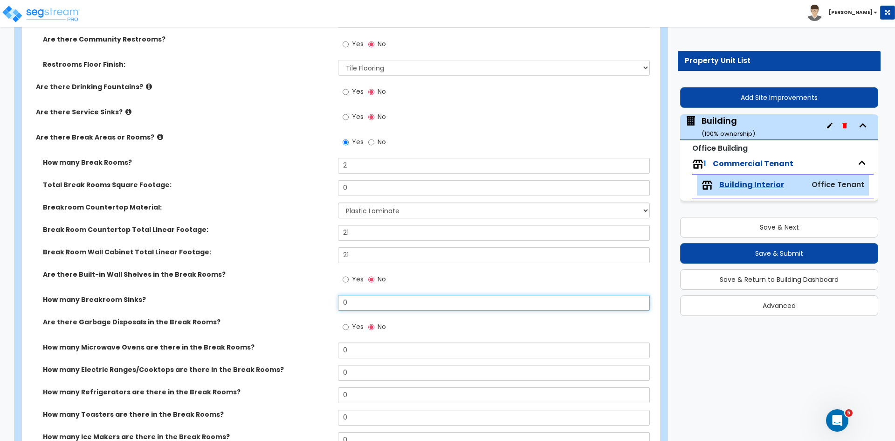
click at [354, 303] on input "0" at bounding box center [493, 303] width 311 height 16
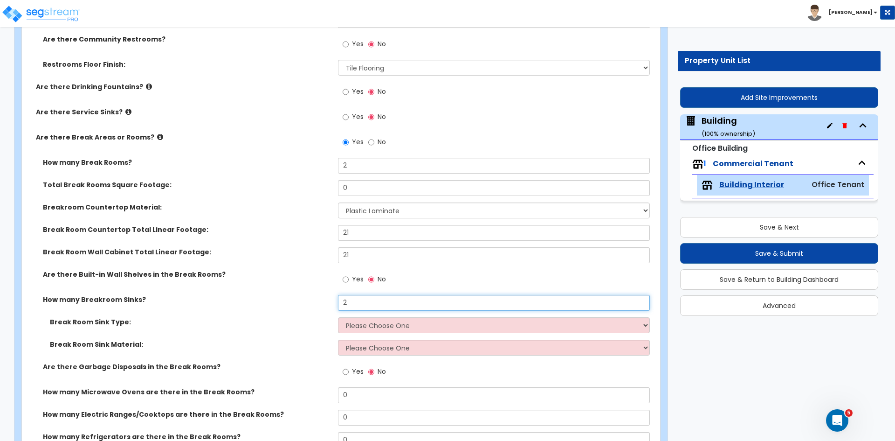
type input "2"
click at [289, 289] on div "Are there Built-in Wall Shelves in the Break Rooms? Yes No" at bounding box center [338, 281] width 633 height 25
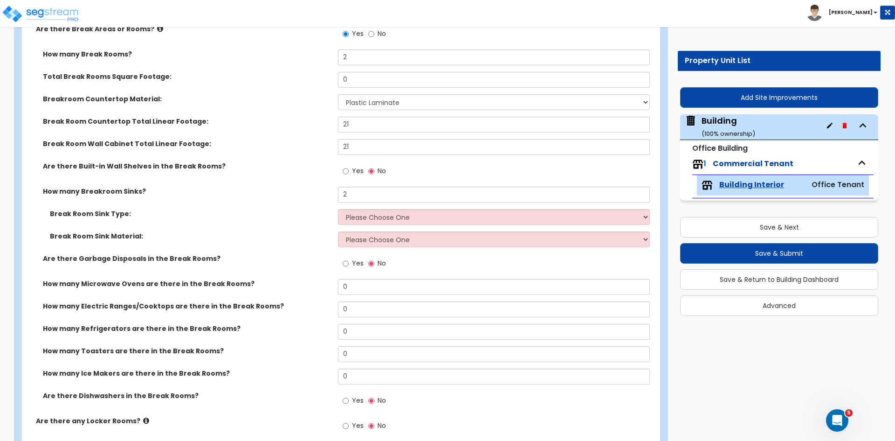
scroll to position [1731, 0]
click at [356, 220] on select "Please Choose One Single Sink Double Sink" at bounding box center [493, 216] width 311 height 16
select select "1"
click at [338, 208] on select "Please Choose One Single Sink Double Sink" at bounding box center [493, 216] width 311 height 16
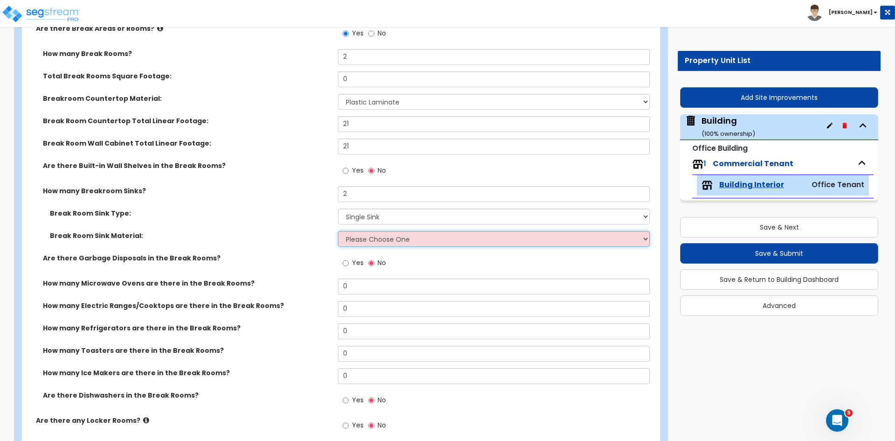
click at [371, 240] on select "Please Choose One Stainless Steel Porcelain Enamel Cast Iron" at bounding box center [493, 239] width 311 height 16
select select "1"
click at [338, 231] on select "Please Choose One Stainless Steel Porcelain Enamel Cast Iron" at bounding box center [493, 239] width 311 height 16
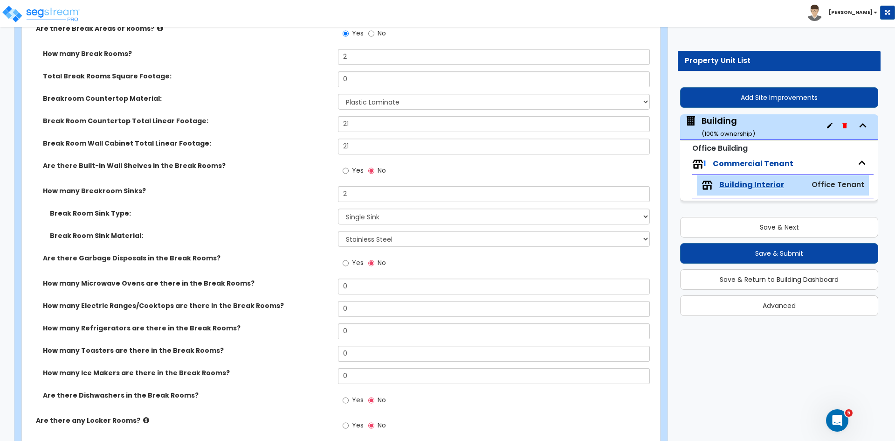
click at [308, 237] on label "Break Room Sink Material:" at bounding box center [190, 235] width 281 height 9
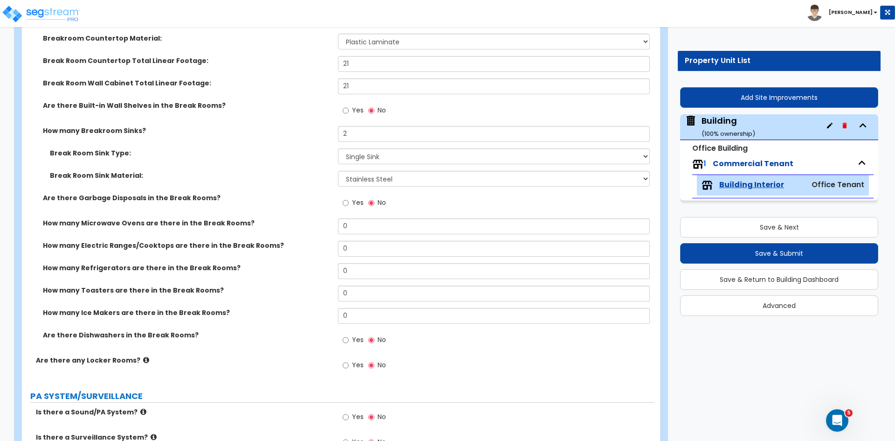
scroll to position [1796, 0]
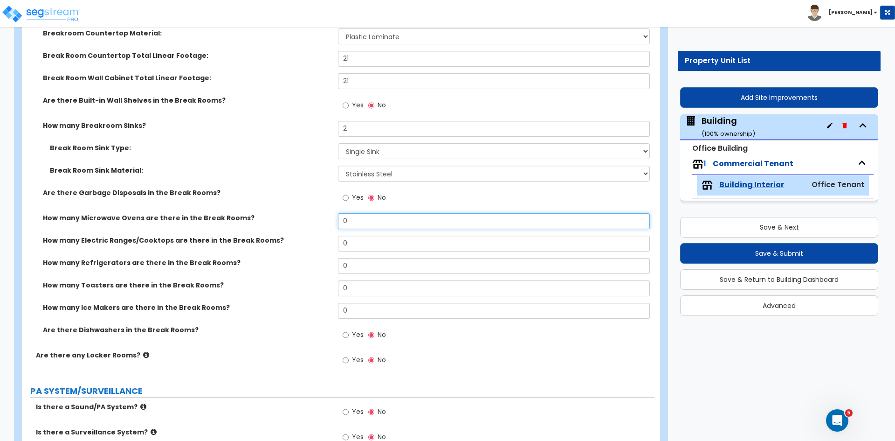
click at [352, 221] on input "0" at bounding box center [493, 221] width 311 height 16
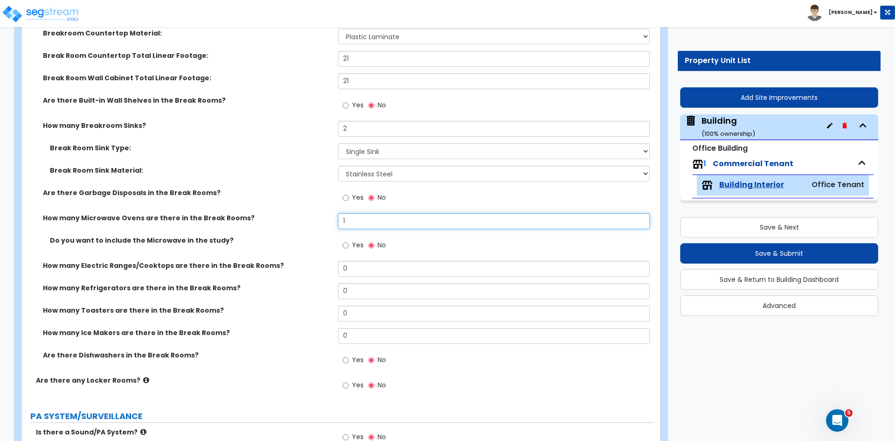
type input "1"
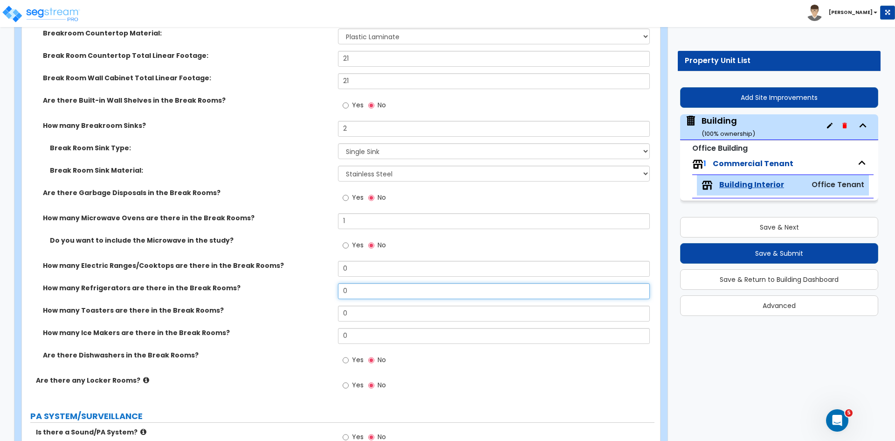
click at [356, 286] on input "0" at bounding box center [493, 291] width 311 height 16
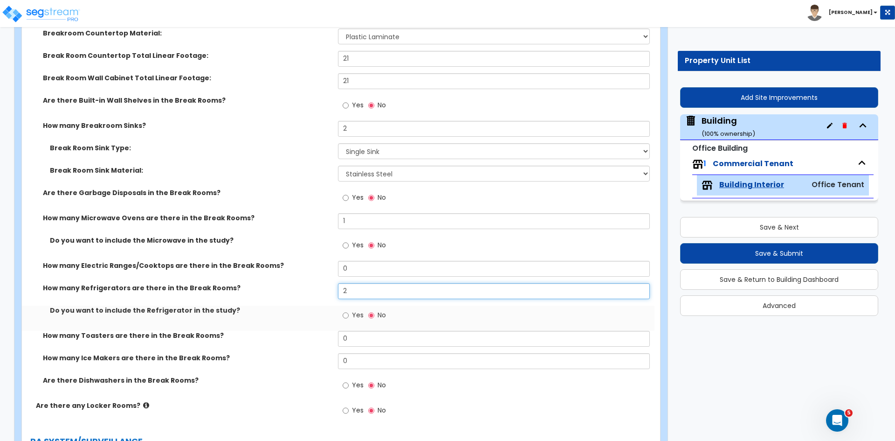
type input "2"
click at [331, 274] on div "How many Electric Ranges/Cooktops are there in the Break Rooms? 0" at bounding box center [338, 272] width 633 height 22
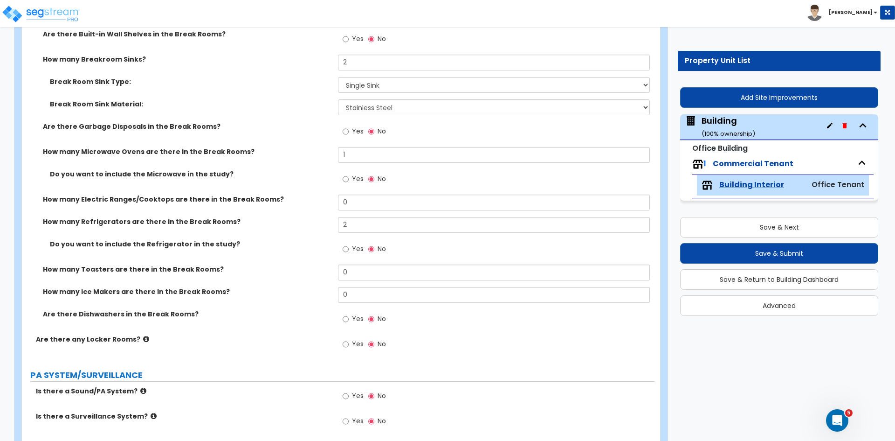
scroll to position [1863, 0]
click at [344, 318] on input "Yes" at bounding box center [346, 318] width 6 height 10
radio input "true"
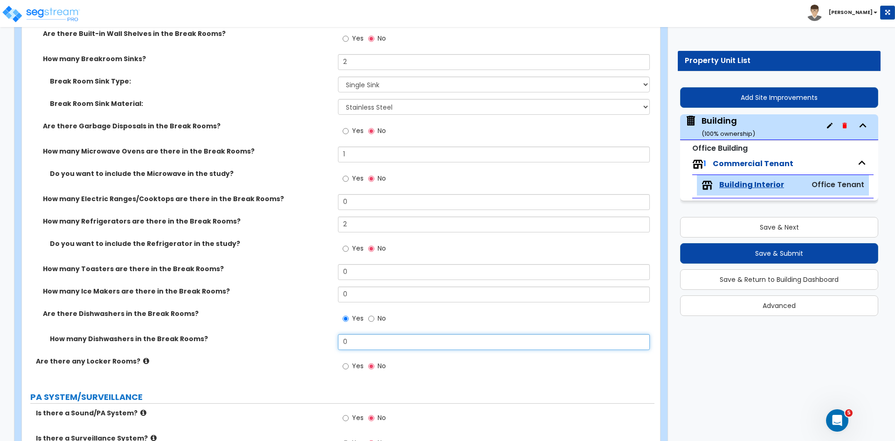
click at [354, 345] on input "0" at bounding box center [493, 342] width 311 height 16
type input "2"
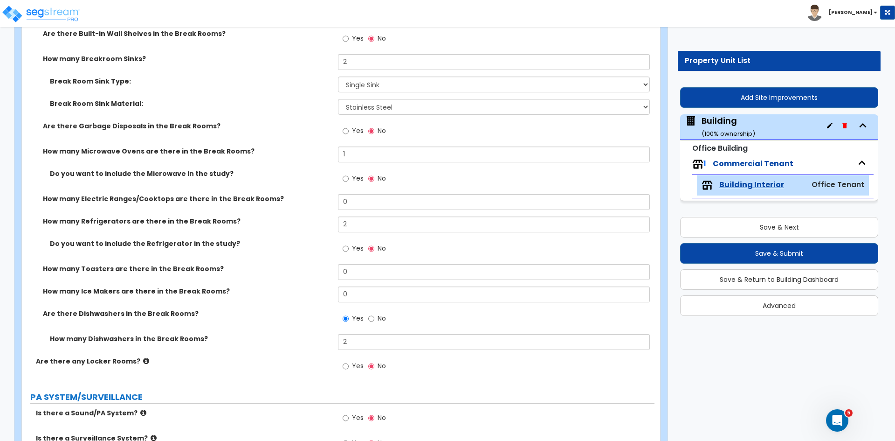
click at [281, 289] on label "How many Ice Makers are there in the Break Rooms?" at bounding box center [187, 290] width 288 height 9
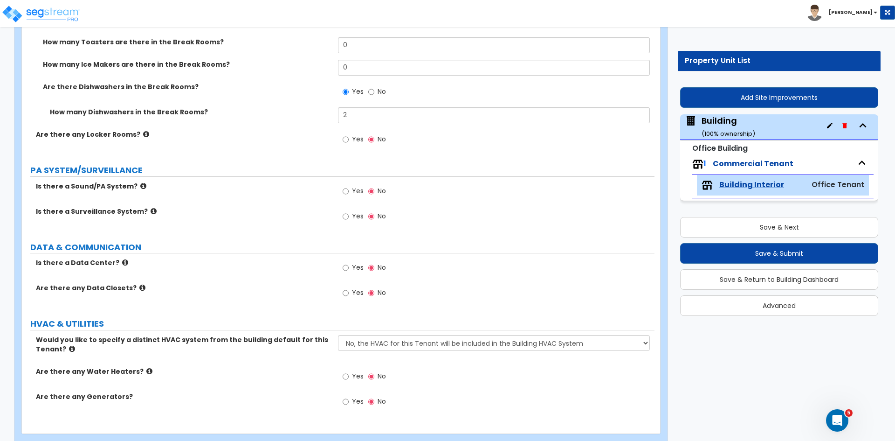
scroll to position [2108, 0]
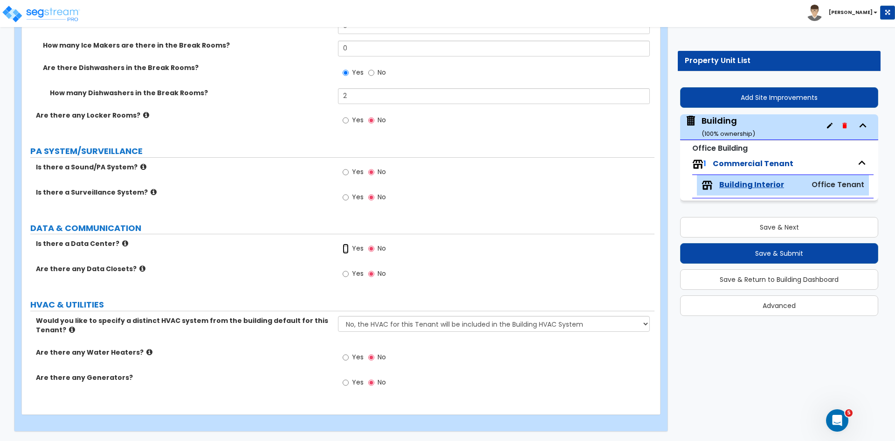
click at [344, 248] on input "Yes" at bounding box center [346, 248] width 6 height 10
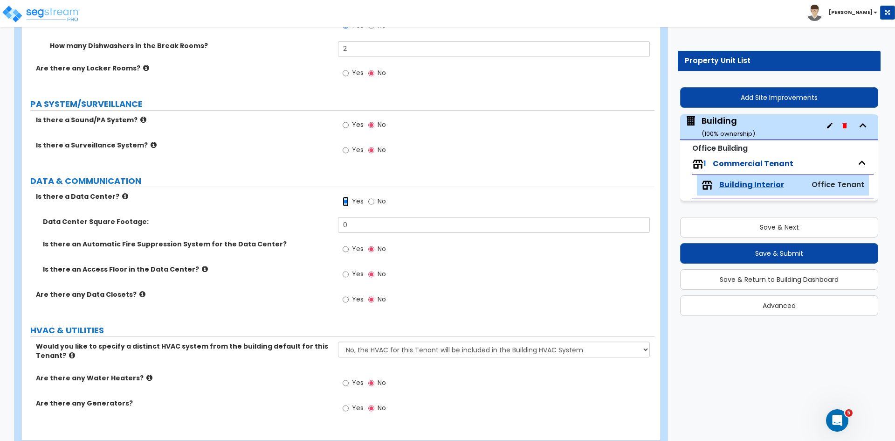
scroll to position [2156, 0]
click at [371, 202] on input "No" at bounding box center [371, 201] width 6 height 10
radio input "false"
radio input "true"
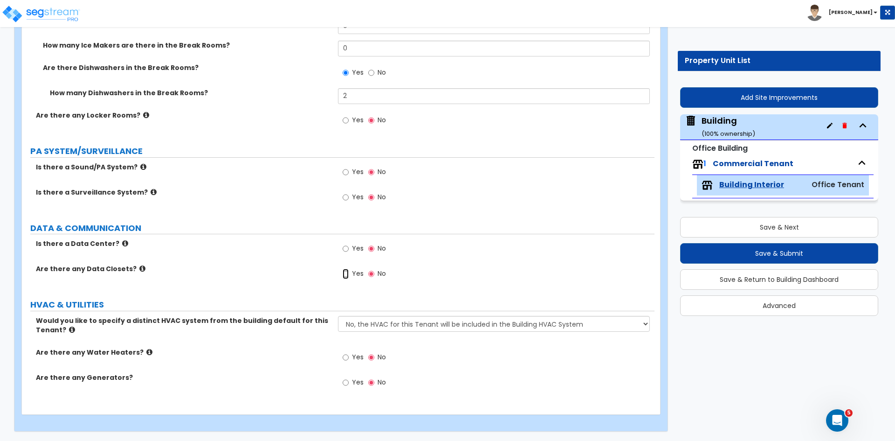
click at [346, 273] on input "Yes" at bounding box center [346, 274] width 6 height 10
radio input "true"
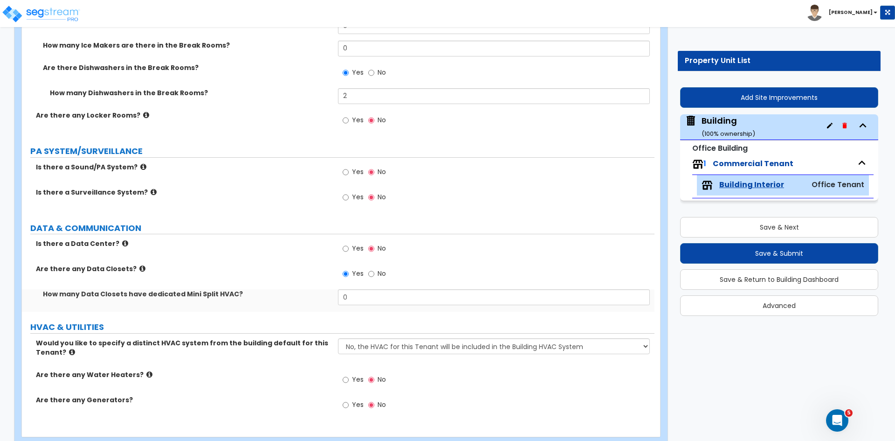
click at [284, 244] on label "Is there a Data Center?" at bounding box center [183, 243] width 295 height 9
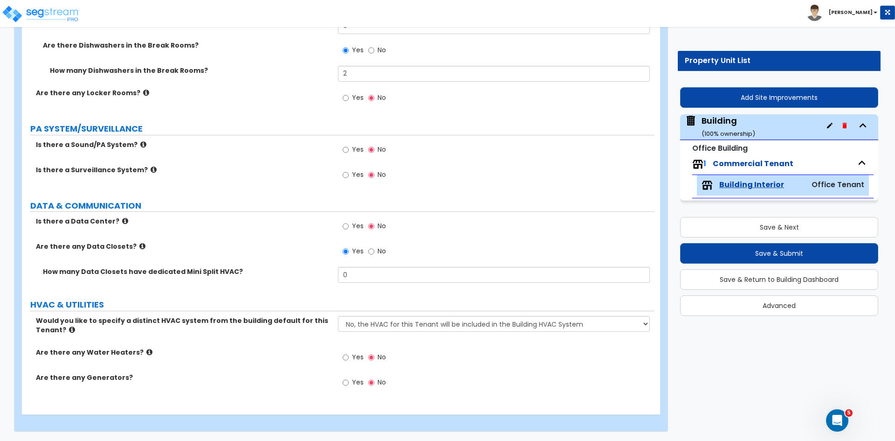
click at [289, 338] on div "Would you like to specify a distinct HVAC system from the building default for …" at bounding box center [338, 332] width 633 height 32
click at [345, 356] on input "Yes" at bounding box center [346, 357] width 6 height 10
radio input "true"
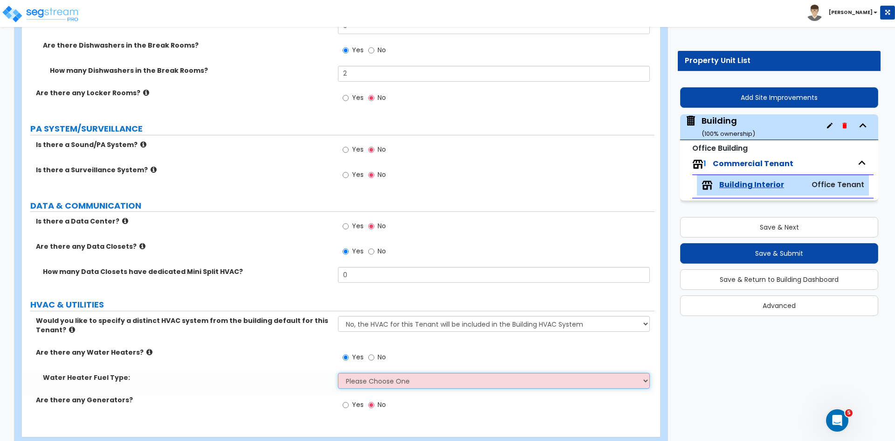
click at [360, 386] on select "Please Choose One Gas Electric" at bounding box center [493, 380] width 311 height 16
select select "1"
click at [338, 372] on select "Please Choose One Gas Electric" at bounding box center [493, 380] width 311 height 16
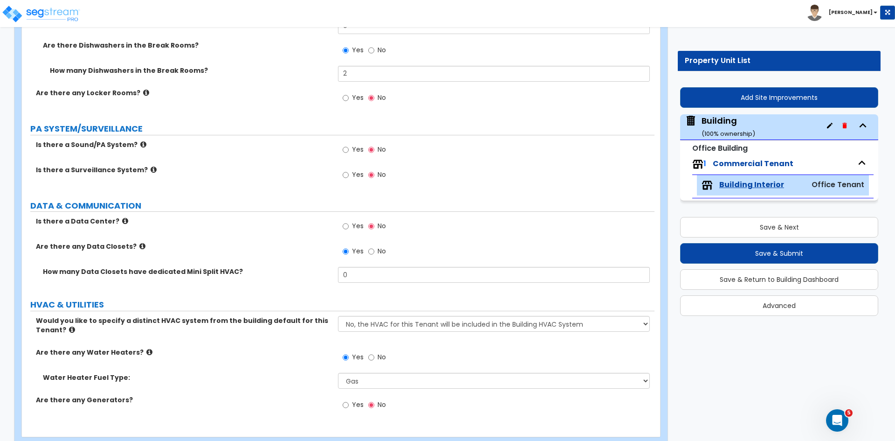
click at [279, 366] on div "Are there any Water Heaters? Yes No" at bounding box center [338, 359] width 633 height 25
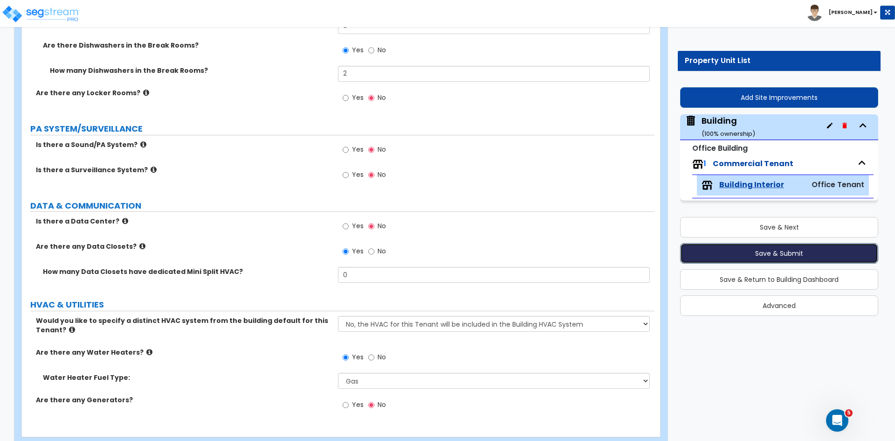
click at [720, 253] on button "Save & Submit" at bounding box center [779, 253] width 198 height 21
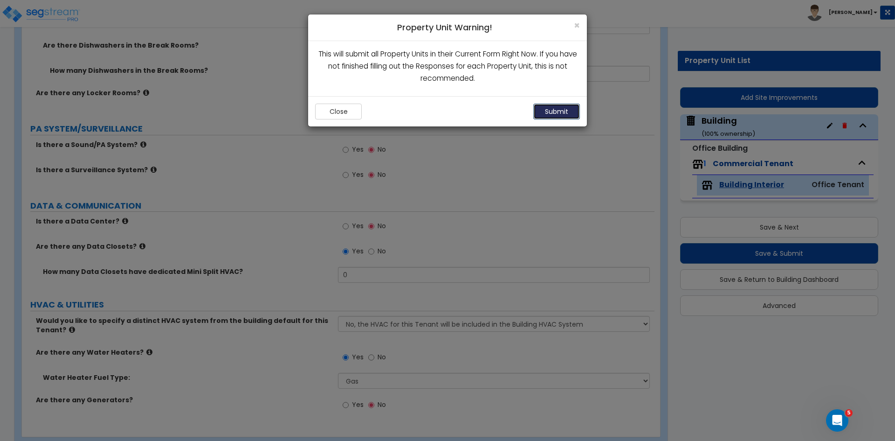
click at [564, 110] on button "Submit" at bounding box center [556, 111] width 47 height 16
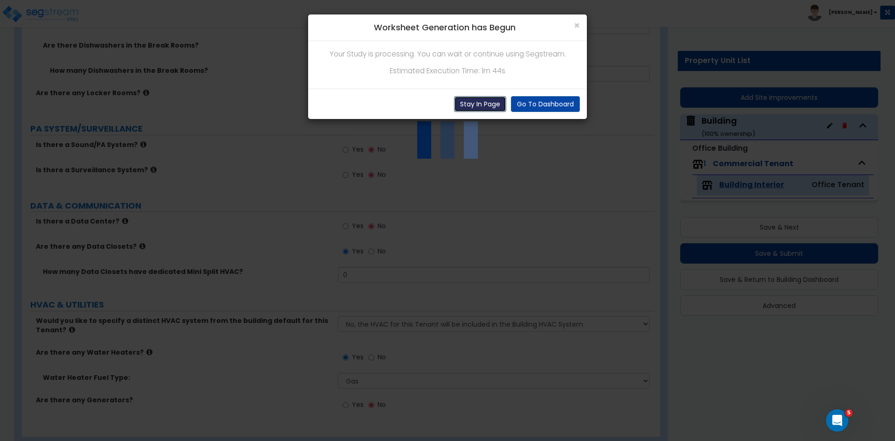
click at [486, 103] on button "Stay In Page" at bounding box center [480, 104] width 52 height 16
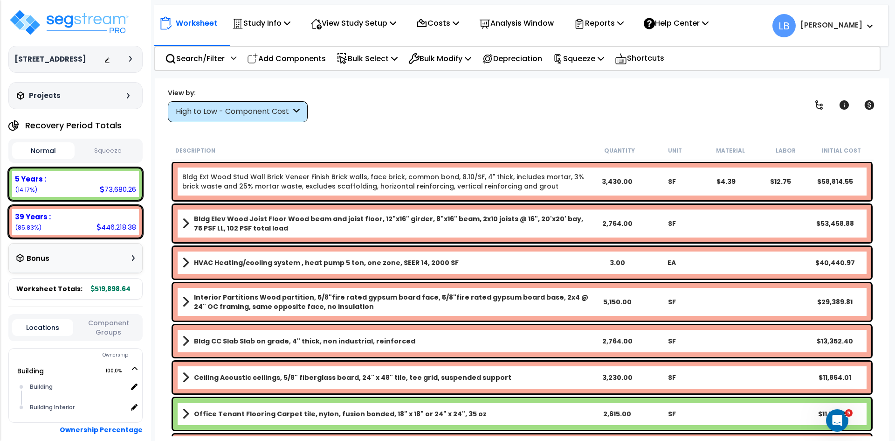
click at [107, 149] on button "Squeeze" at bounding box center [108, 151] width 62 height 16
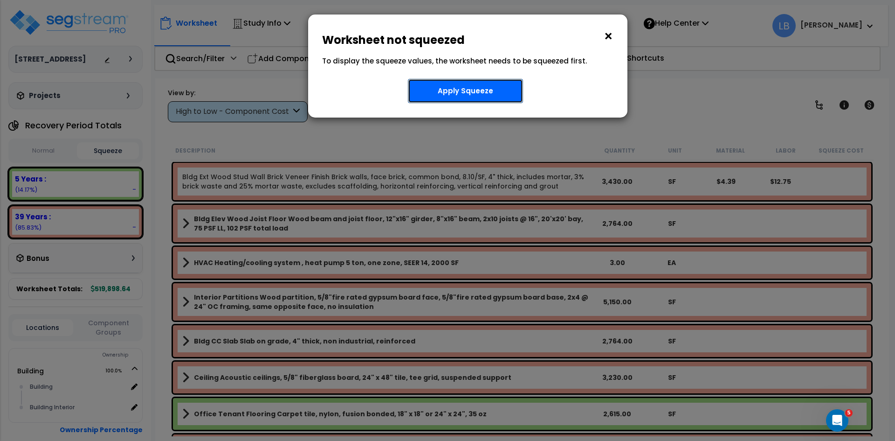
click at [458, 89] on button "Apply Squeeze" at bounding box center [465, 91] width 115 height 24
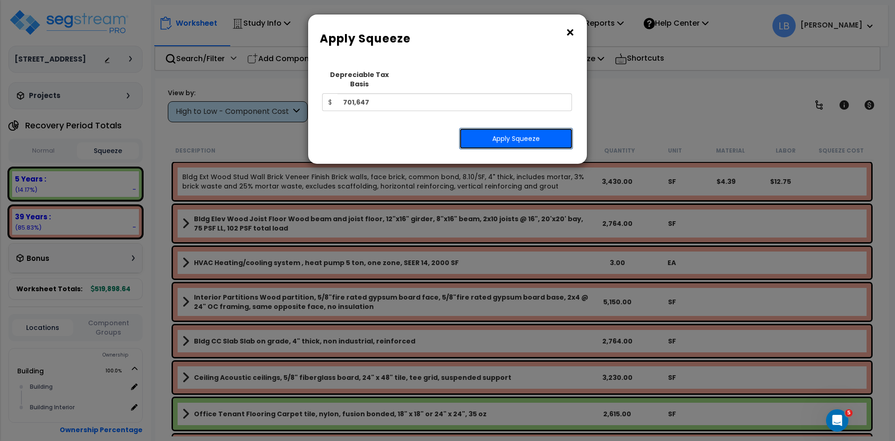
click at [485, 128] on button "Apply Squeeze" at bounding box center [516, 138] width 114 height 21
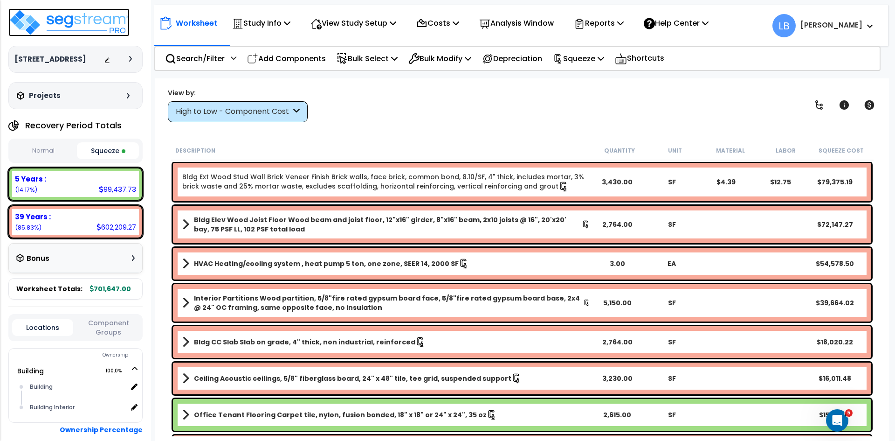
click at [91, 22] on img at bounding box center [68, 22] width 121 height 28
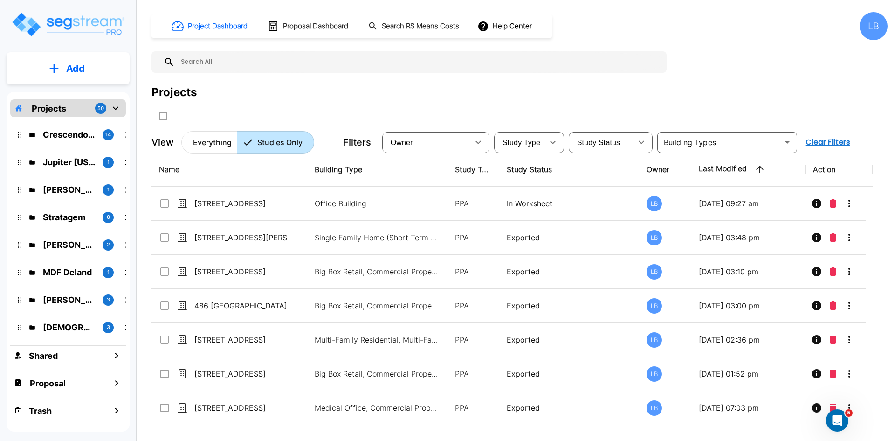
click at [79, 67] on p "Add" at bounding box center [75, 69] width 19 height 14
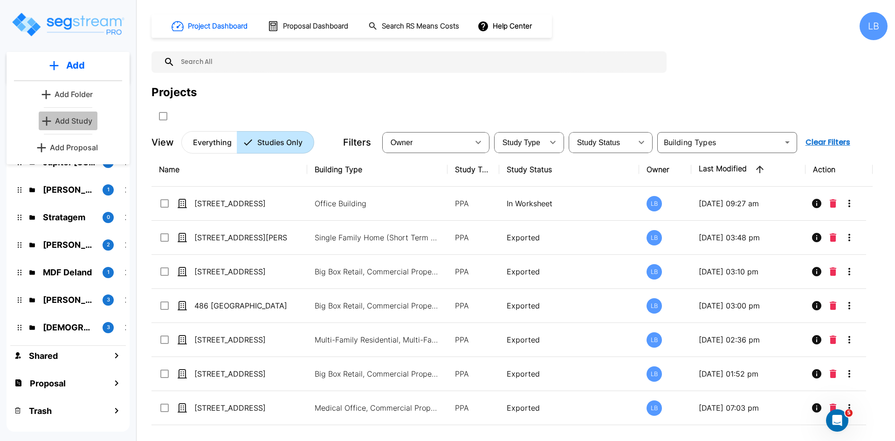
click at [80, 119] on p "Add Study" at bounding box center [73, 120] width 37 height 11
